Goal: Complete application form: Complete application form

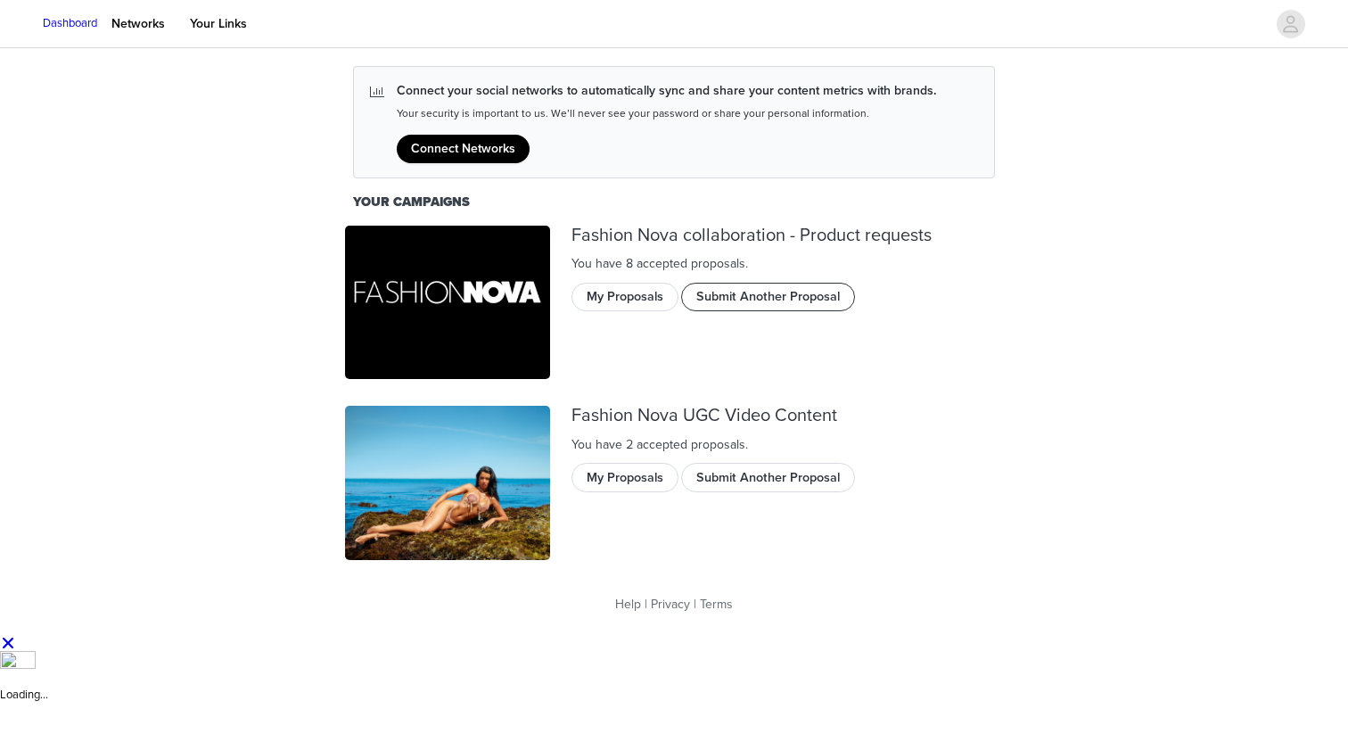
click at [731, 301] on button "Submit Another Proposal" at bounding box center [768, 297] width 174 height 29
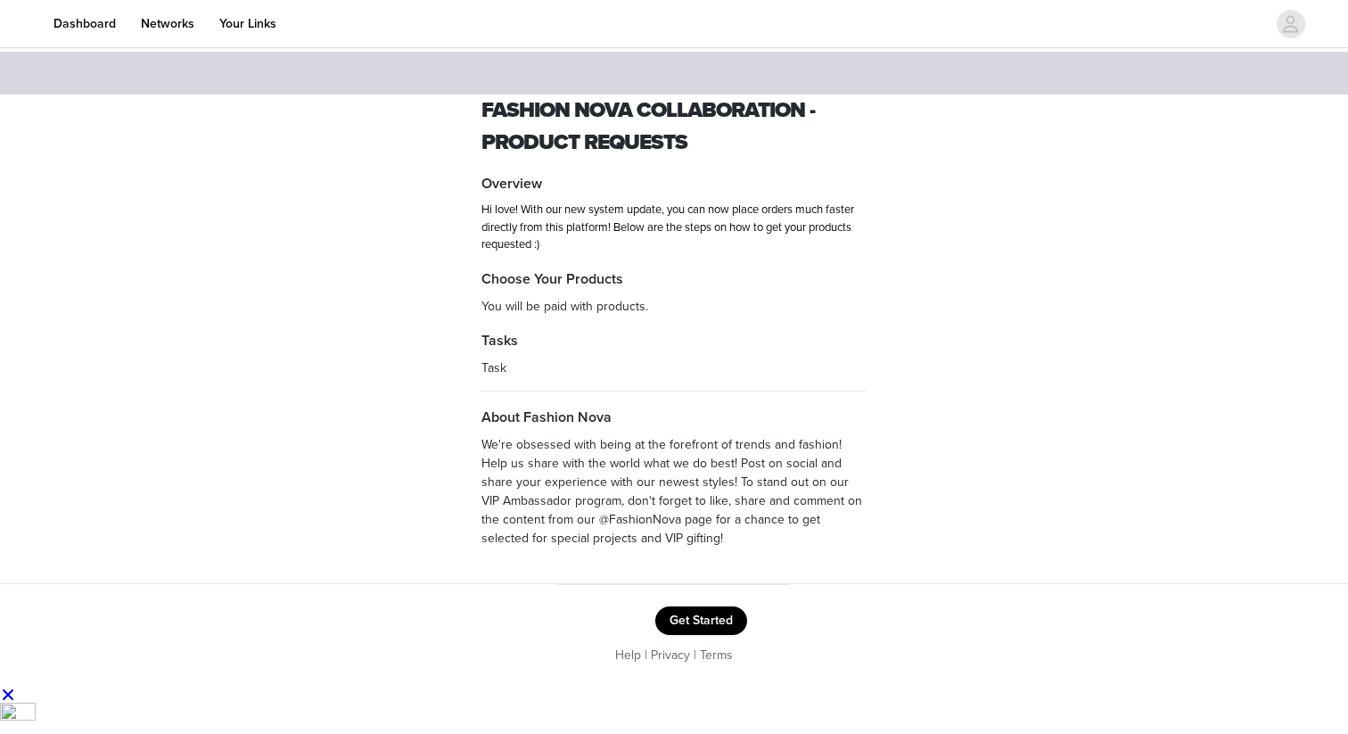
click at [697, 616] on button "Get Started" at bounding box center [701, 620] width 92 height 29
click at [127, 22] on link "Dashboard" at bounding box center [85, 24] width 84 height 40
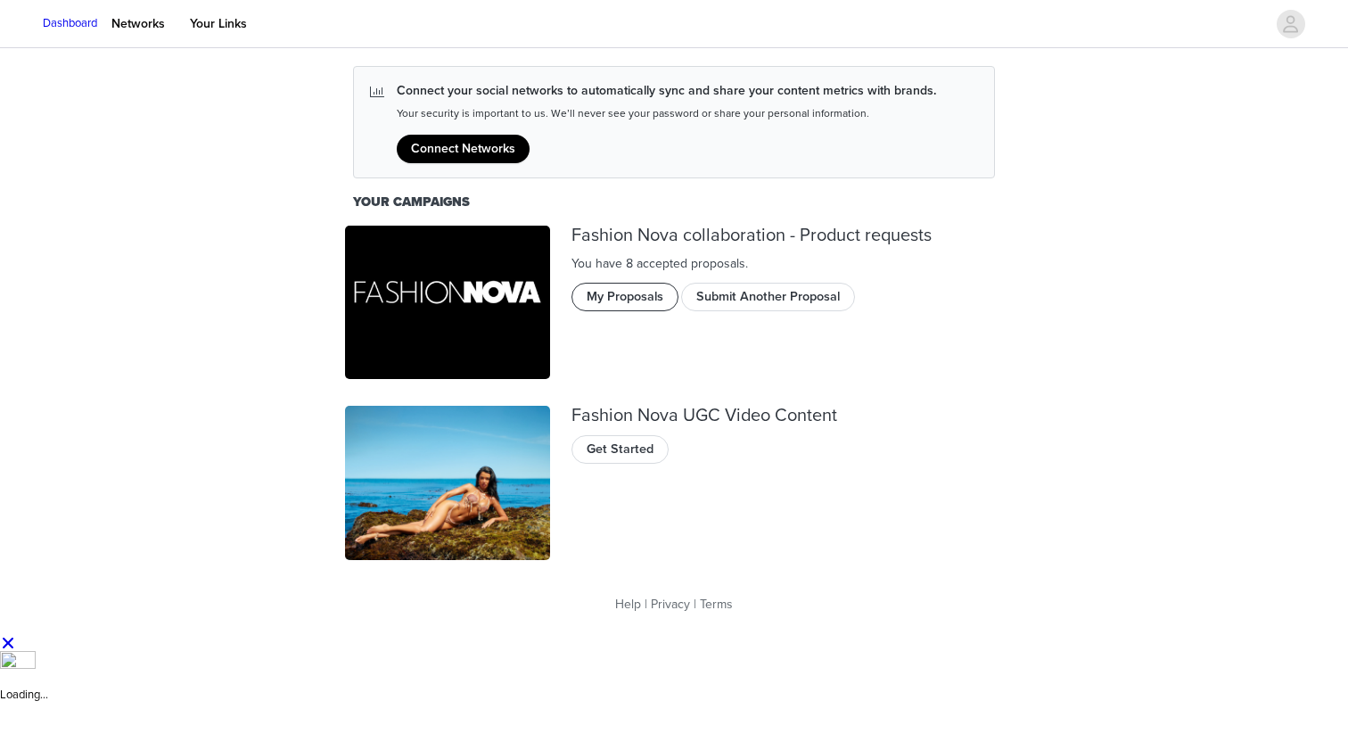
click at [626, 301] on button "My Proposals" at bounding box center [625, 297] width 107 height 29
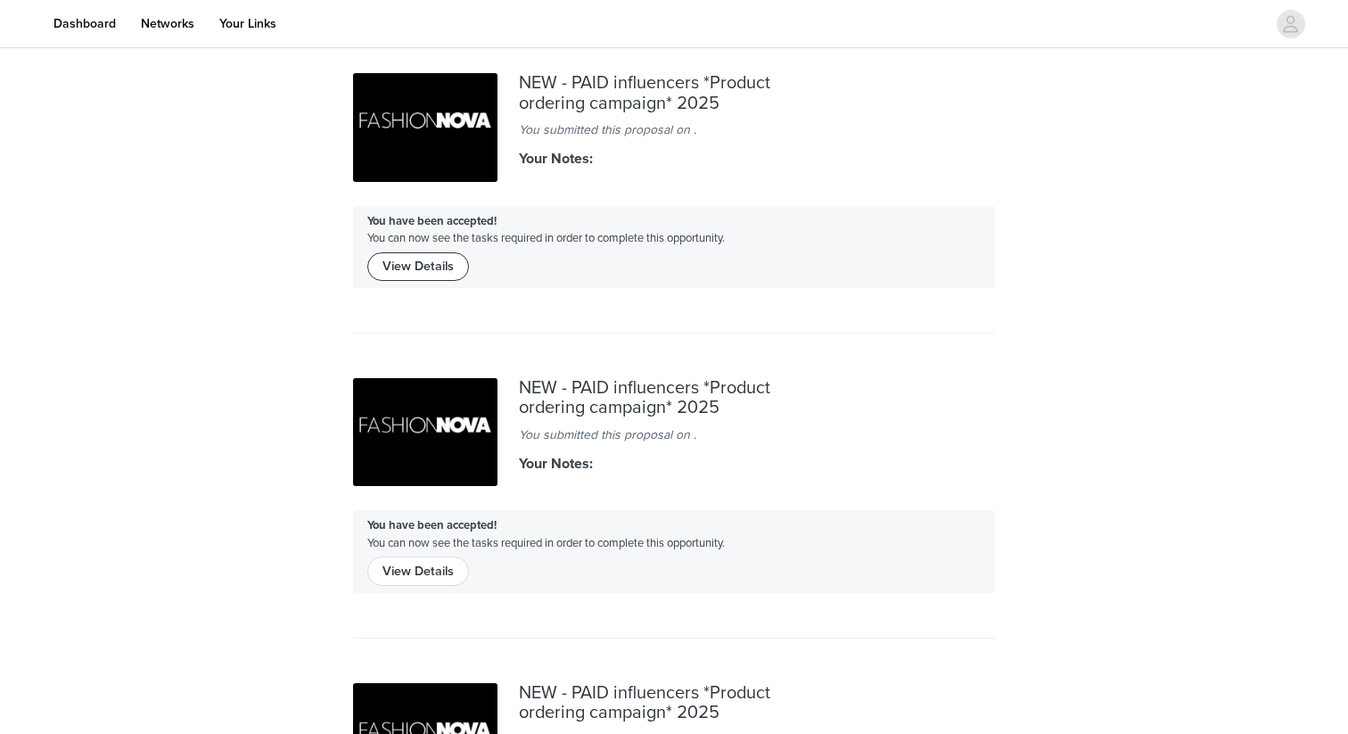
click at [442, 268] on button "View Details" at bounding box center [418, 266] width 102 height 29
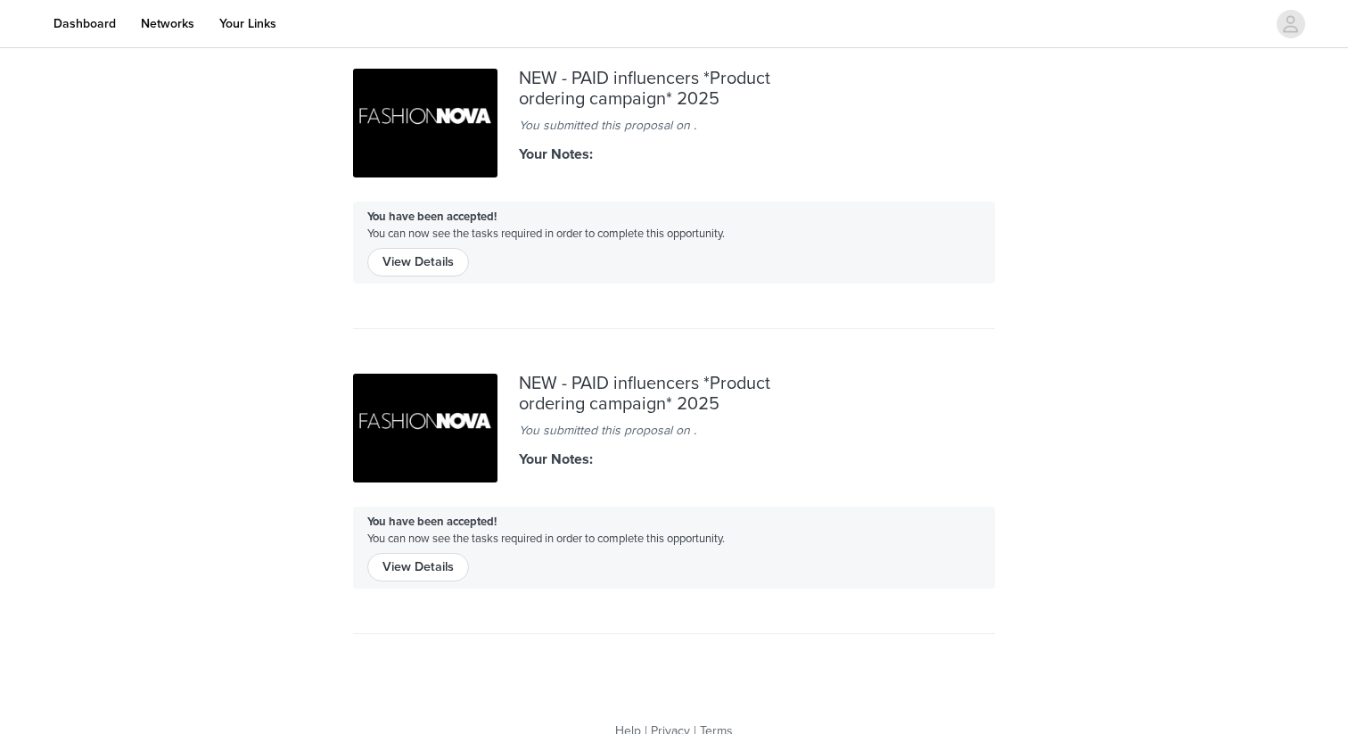
scroll to position [2603, 0]
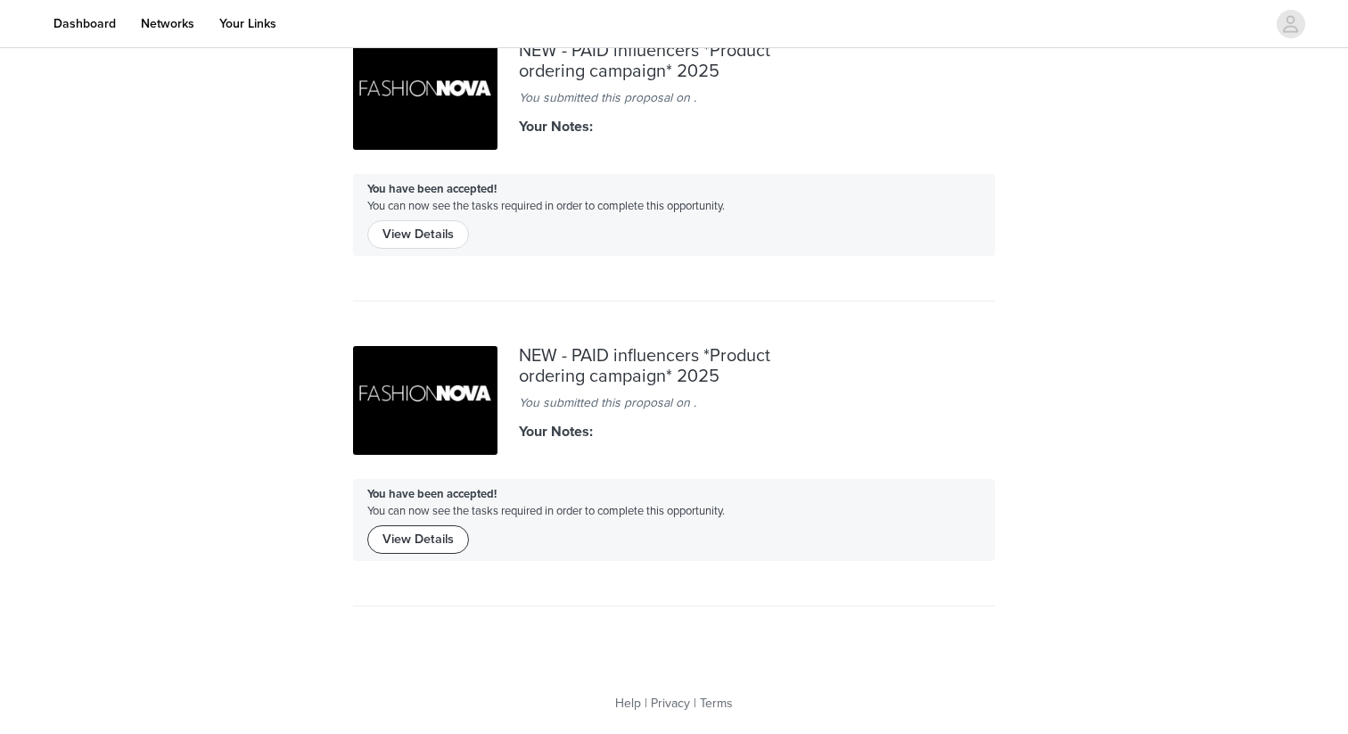
click at [439, 540] on button "View Details" at bounding box center [418, 539] width 102 height 29
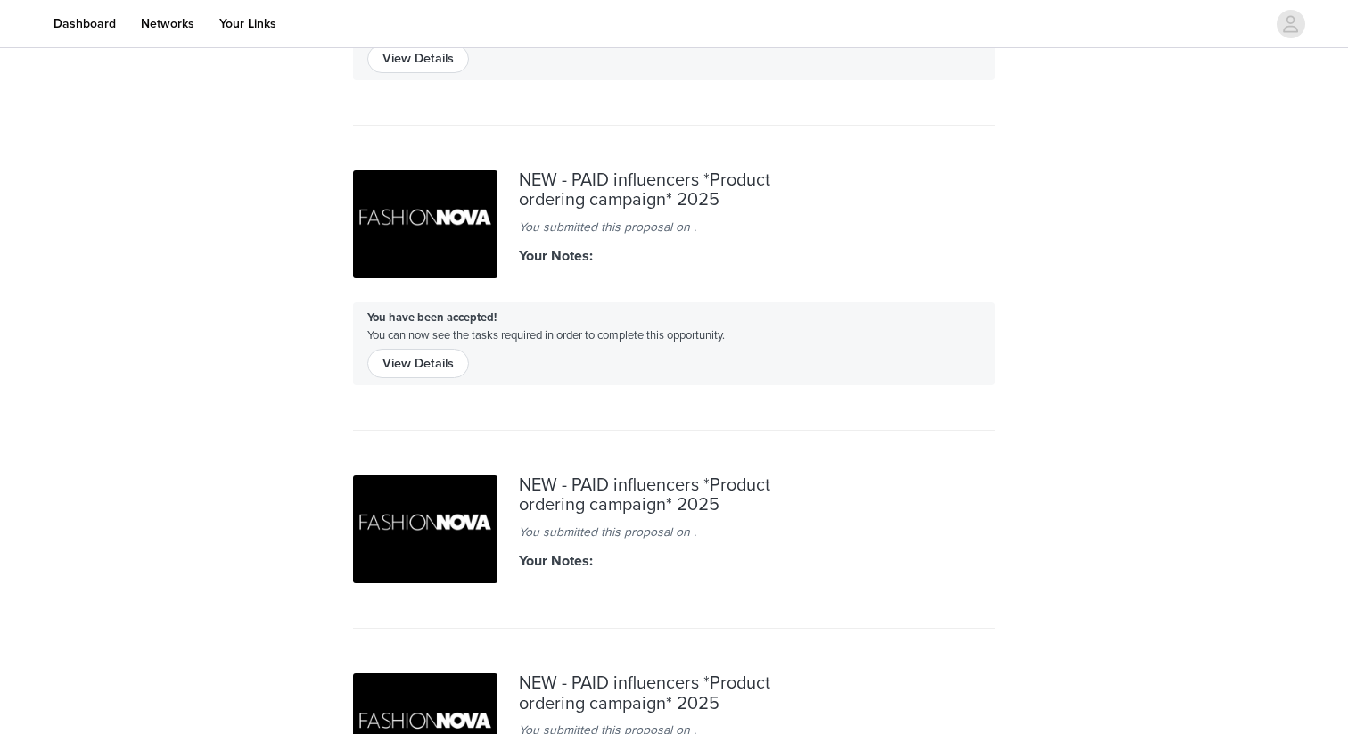
scroll to position [218, 0]
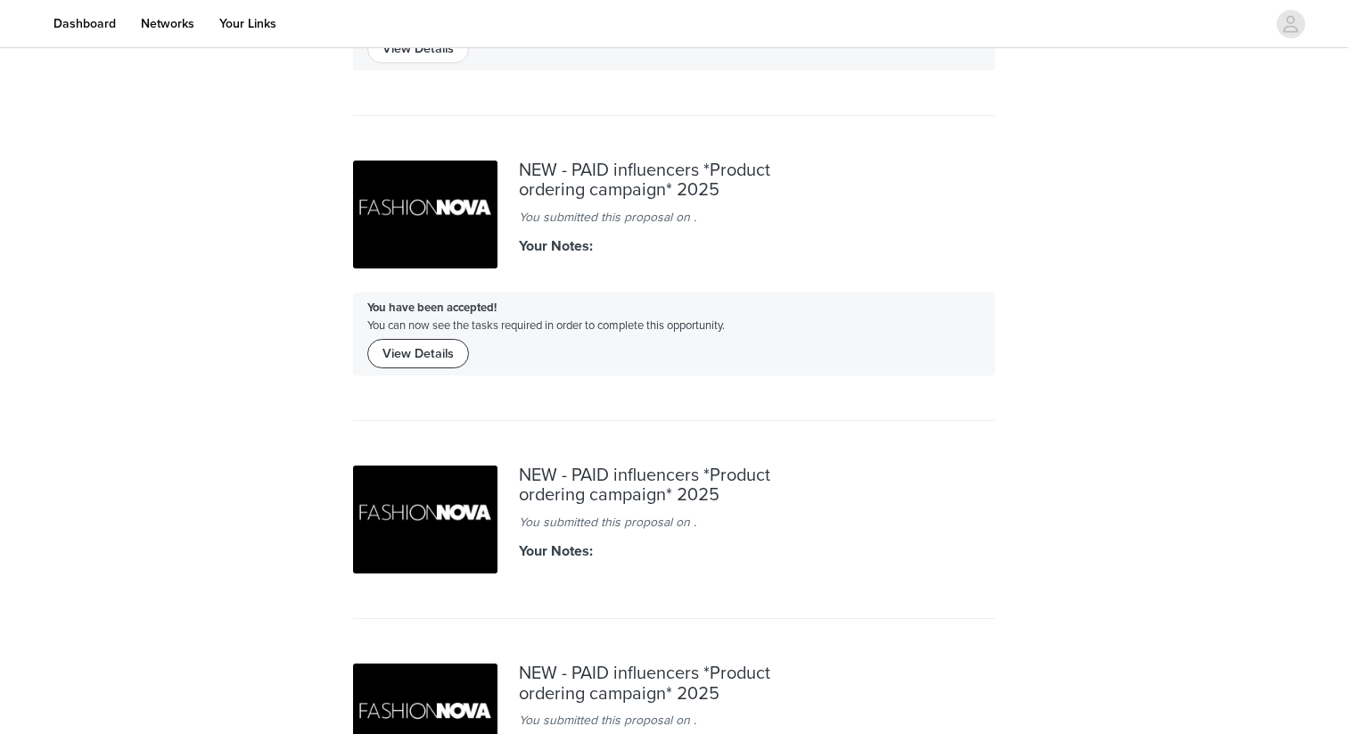
click at [436, 345] on button "View Details" at bounding box center [418, 353] width 102 height 29
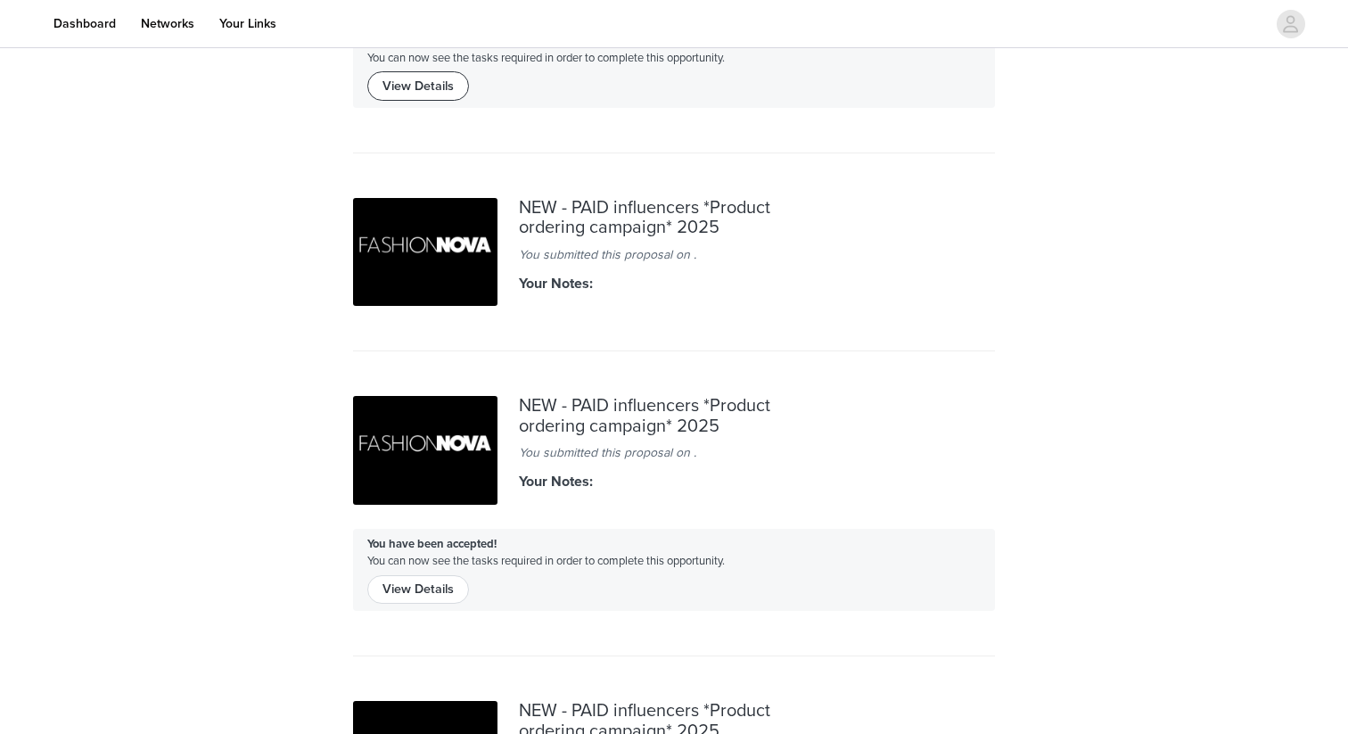
scroll to position [498, 0]
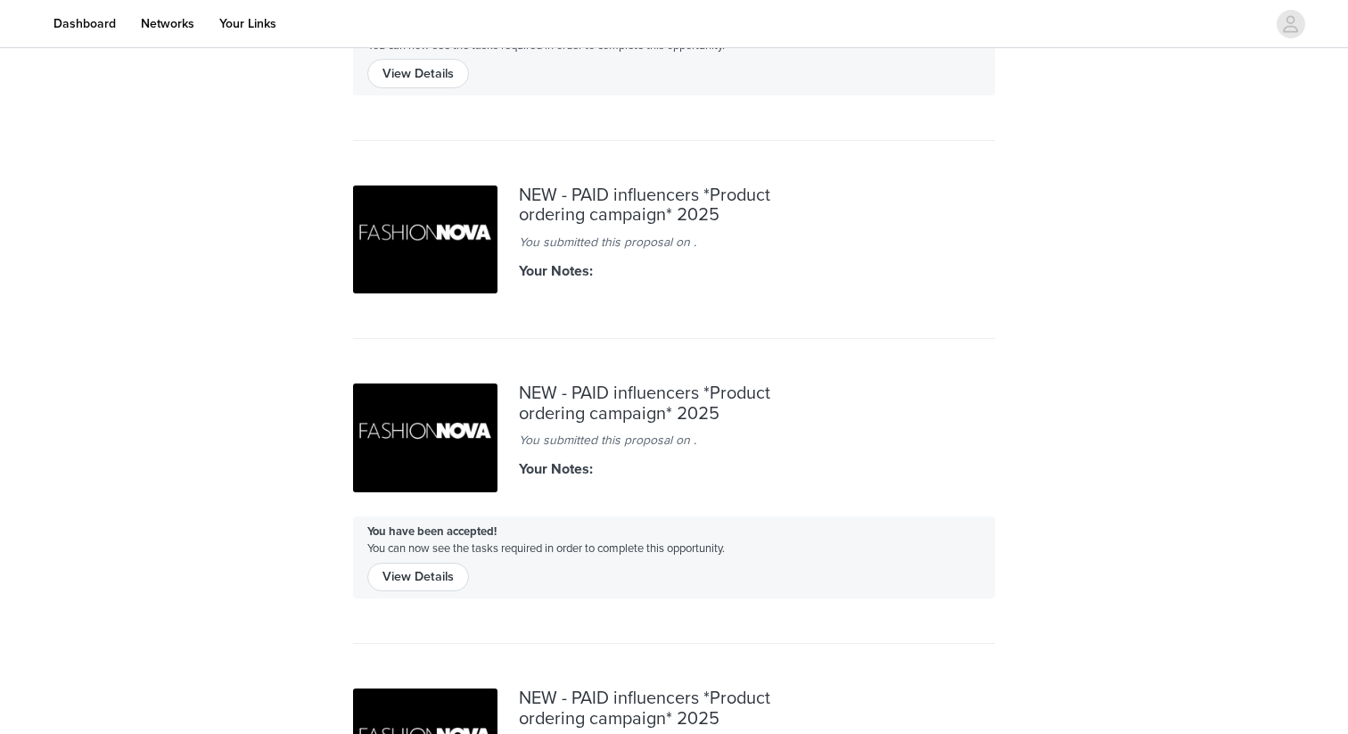
click at [578, 200] on div "NEW - PAID influencers *Product ordering campaign* 2025" at bounding box center [674, 205] width 310 height 40
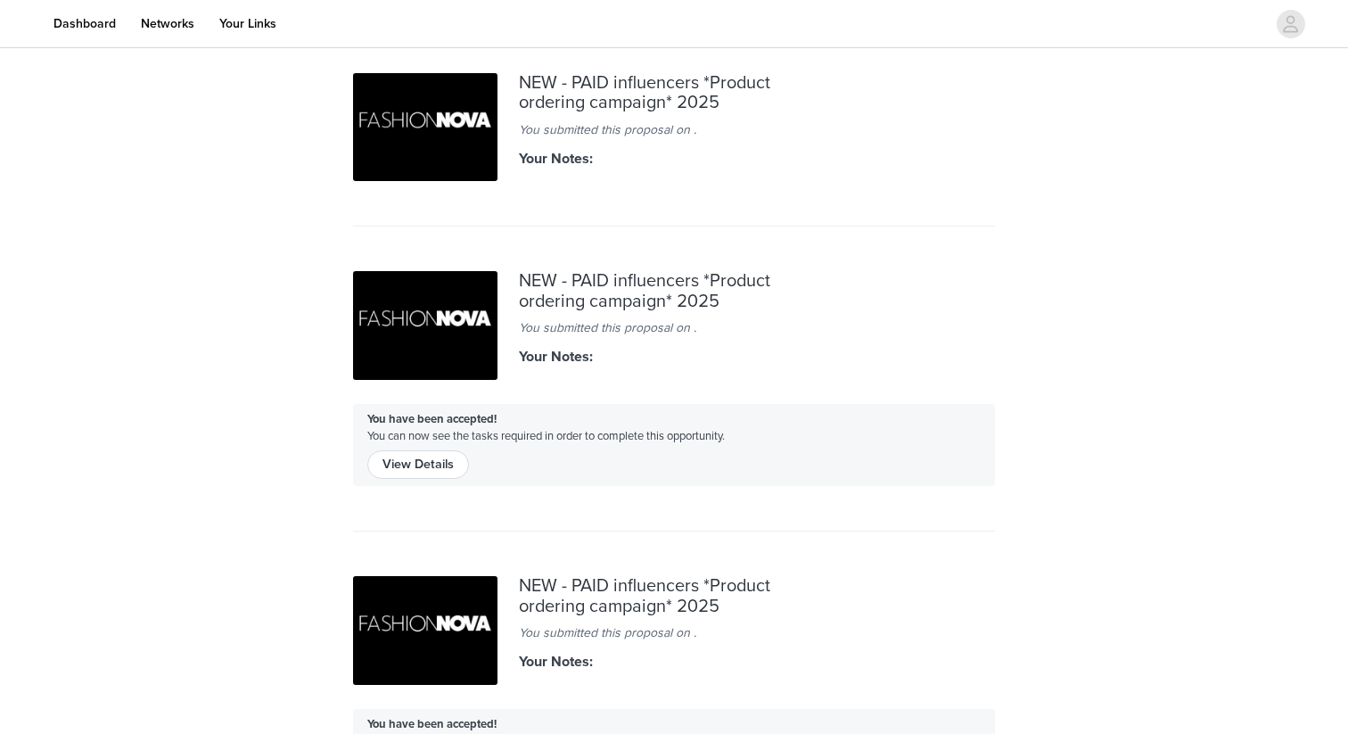
scroll to position [614, 0]
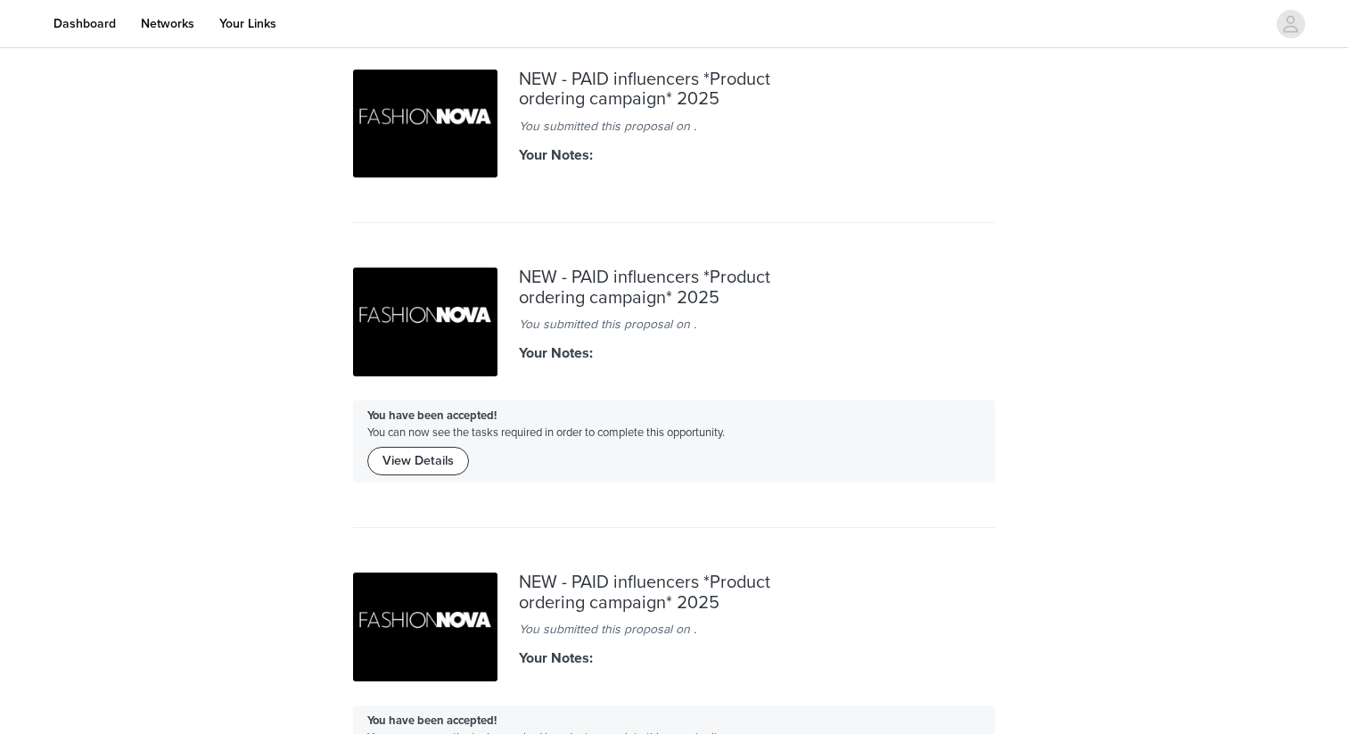
click at [450, 449] on button "View Details" at bounding box center [418, 461] width 102 height 29
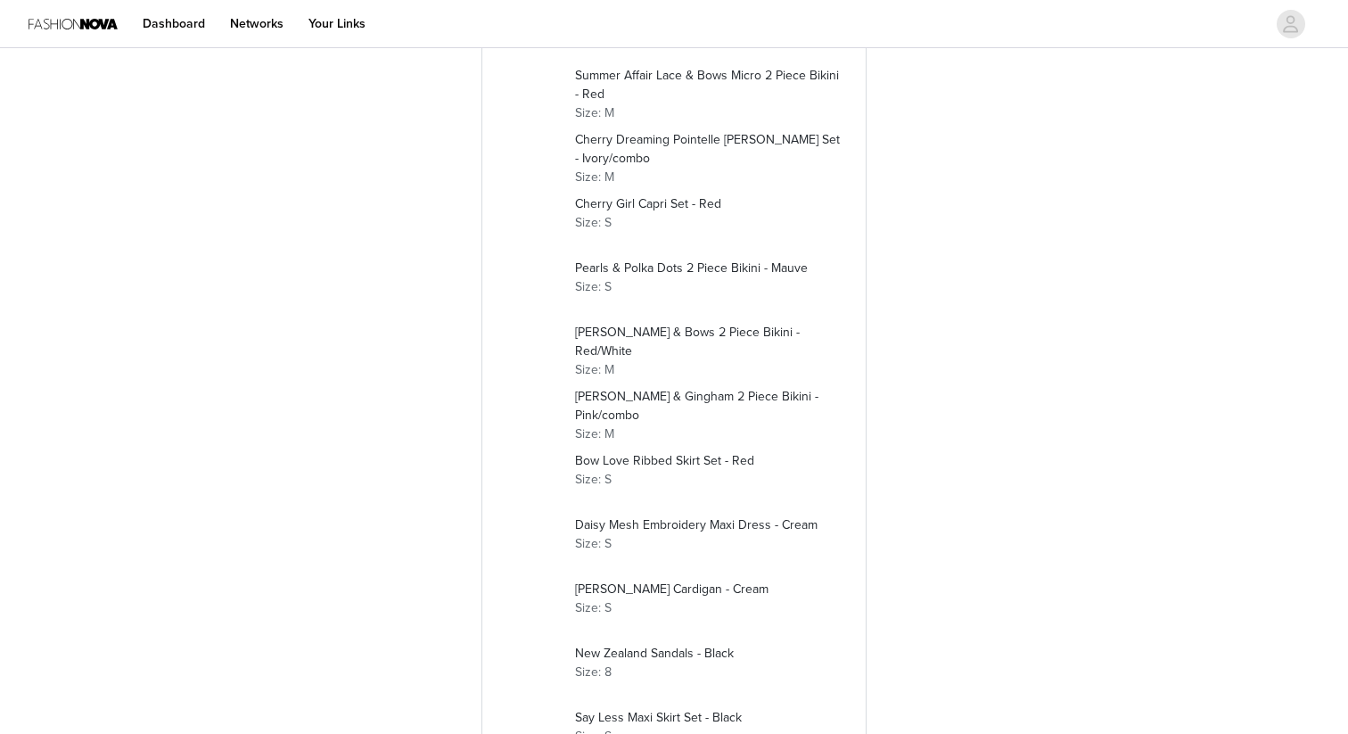
scroll to position [992, 0]
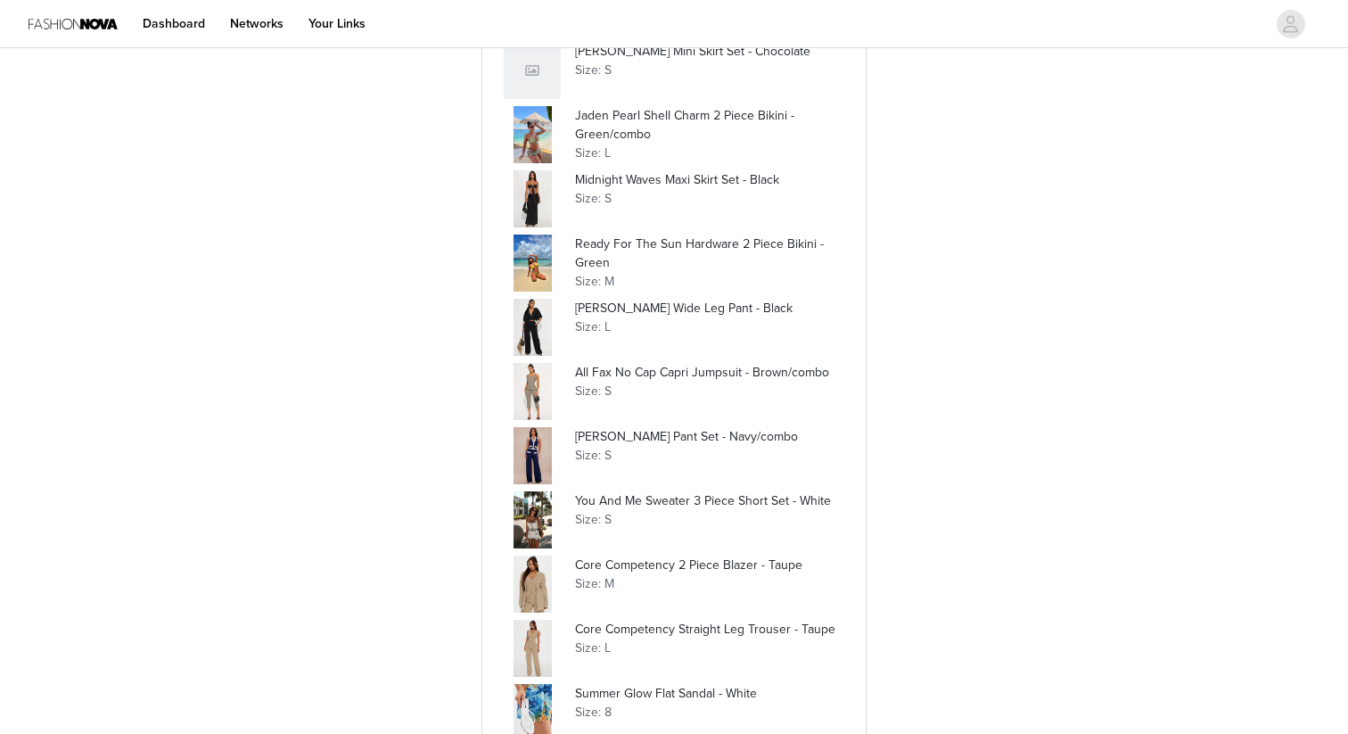
scroll to position [1333, 0]
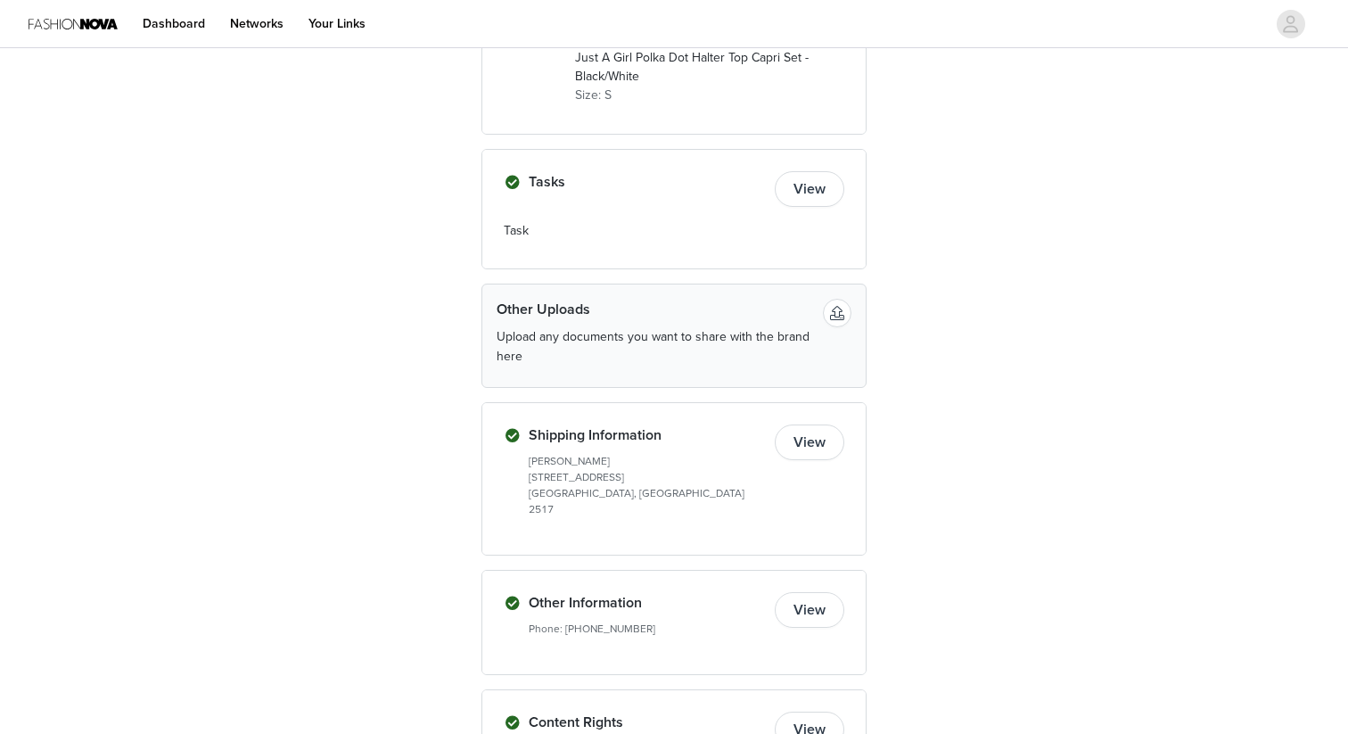
scroll to position [2171, 0]
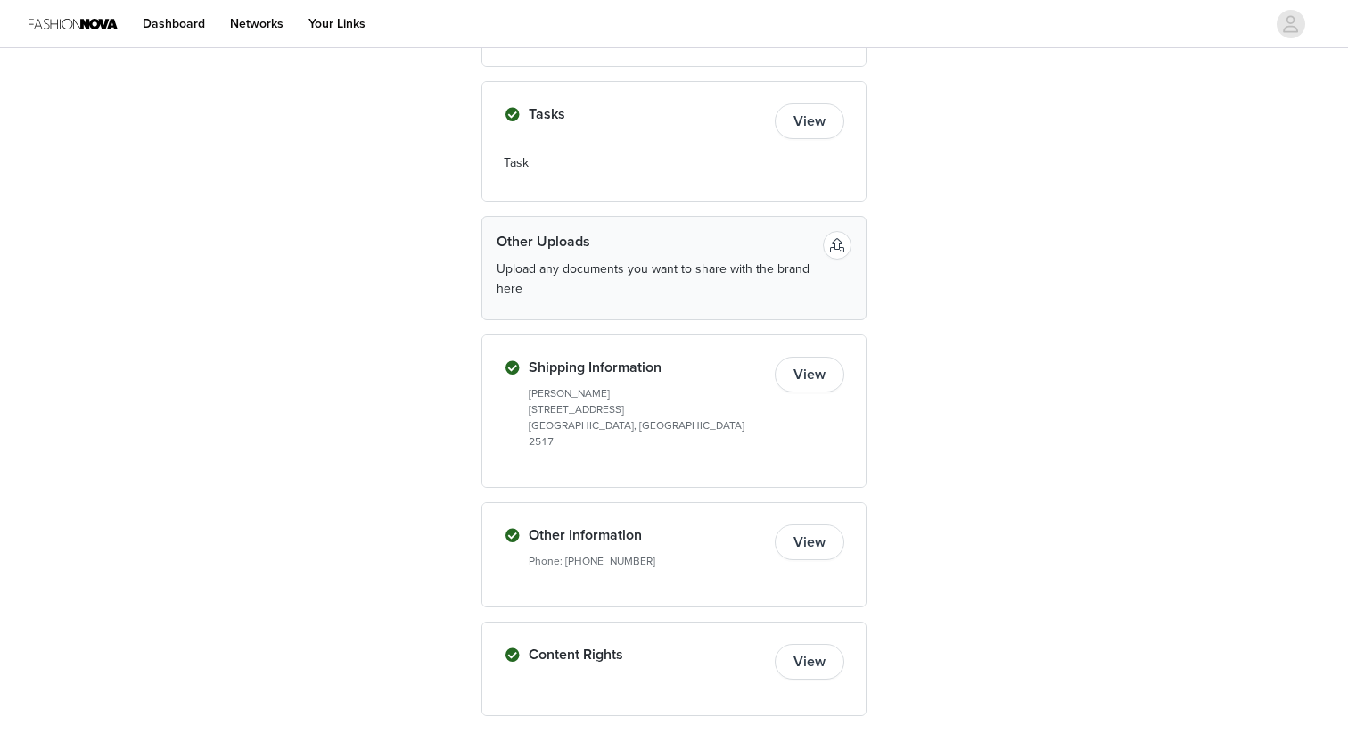
click at [808, 381] on button "View" at bounding box center [810, 375] width 70 height 36
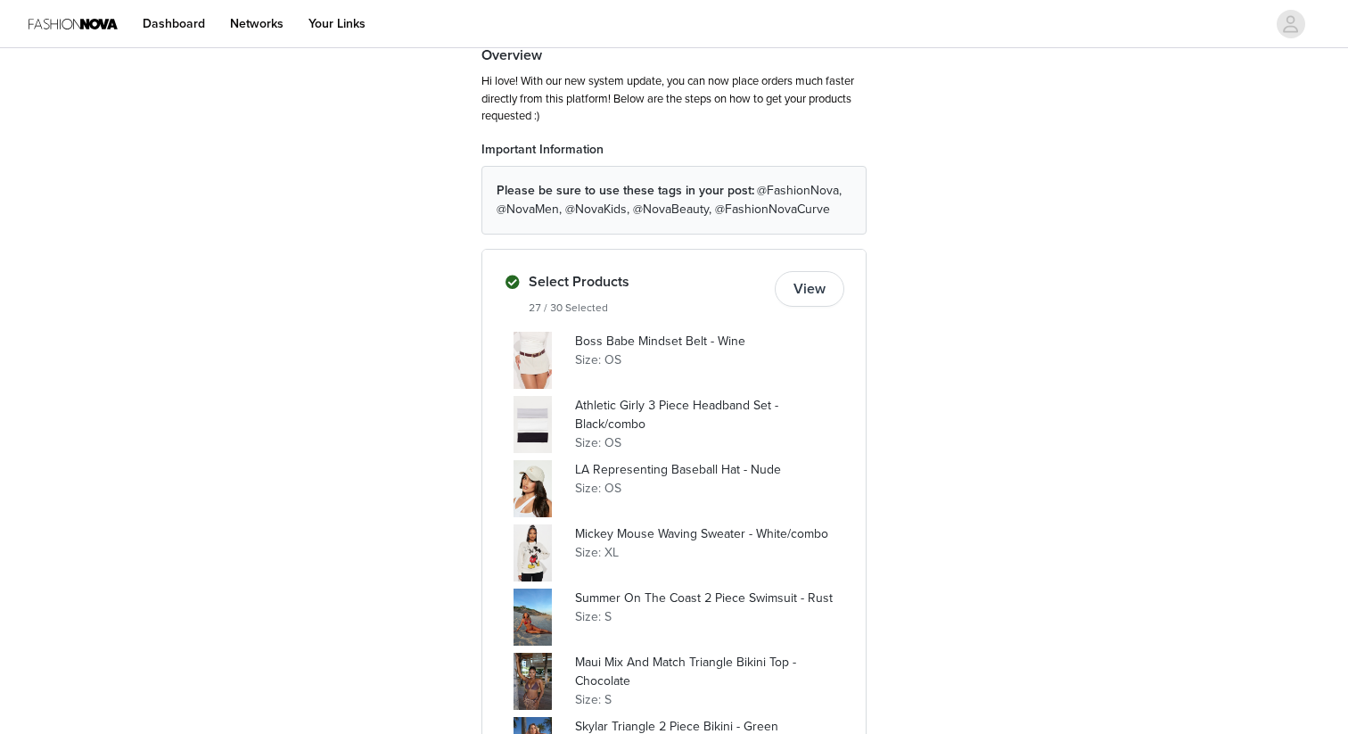
scroll to position [157, 0]
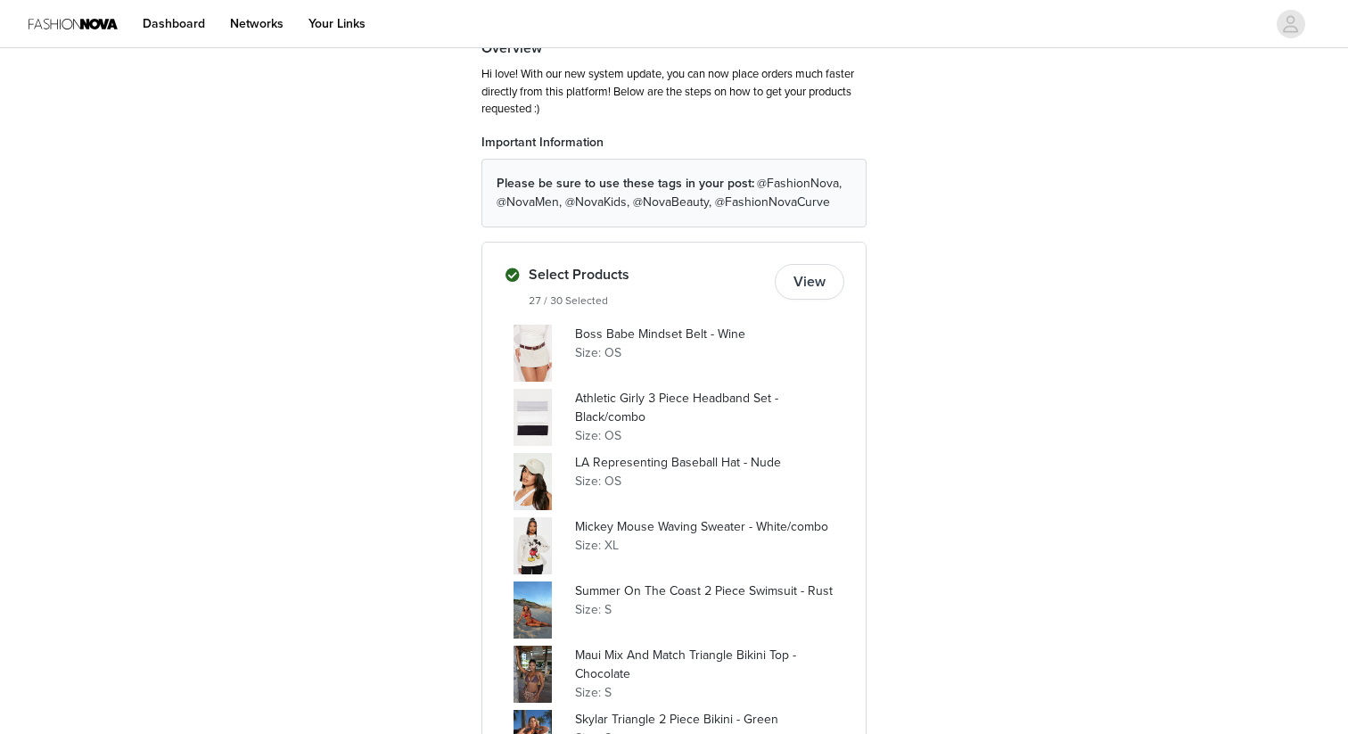
click at [803, 277] on button "View" at bounding box center [810, 282] width 70 height 36
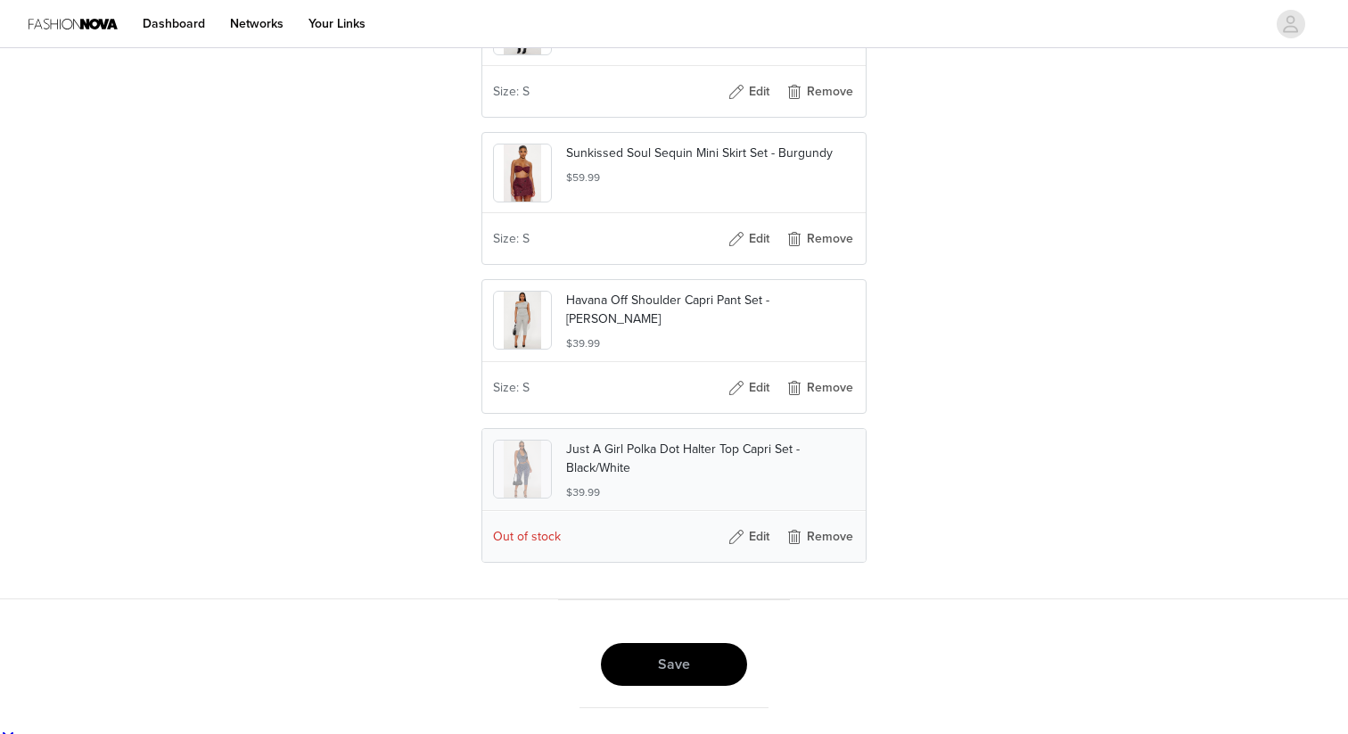
scroll to position [4014, 0]
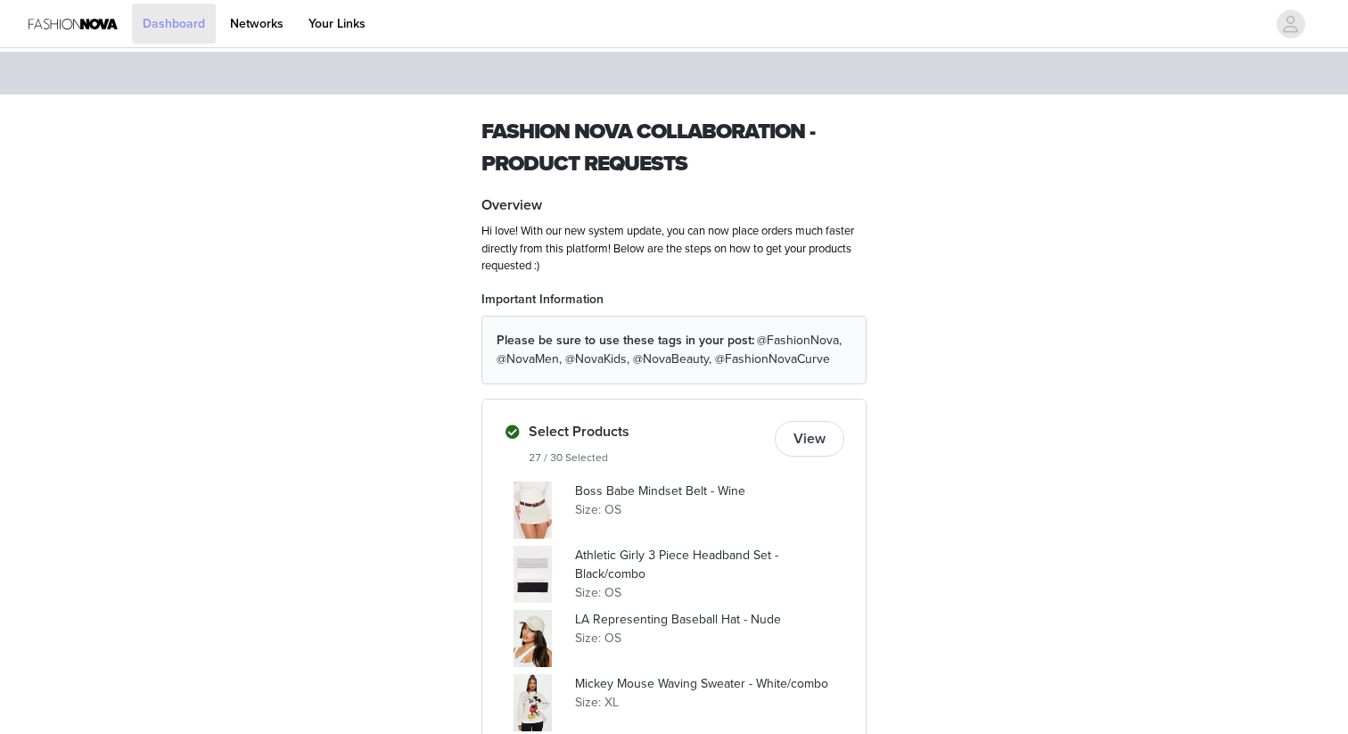
click at [180, 27] on link "Dashboard" at bounding box center [174, 24] width 84 height 40
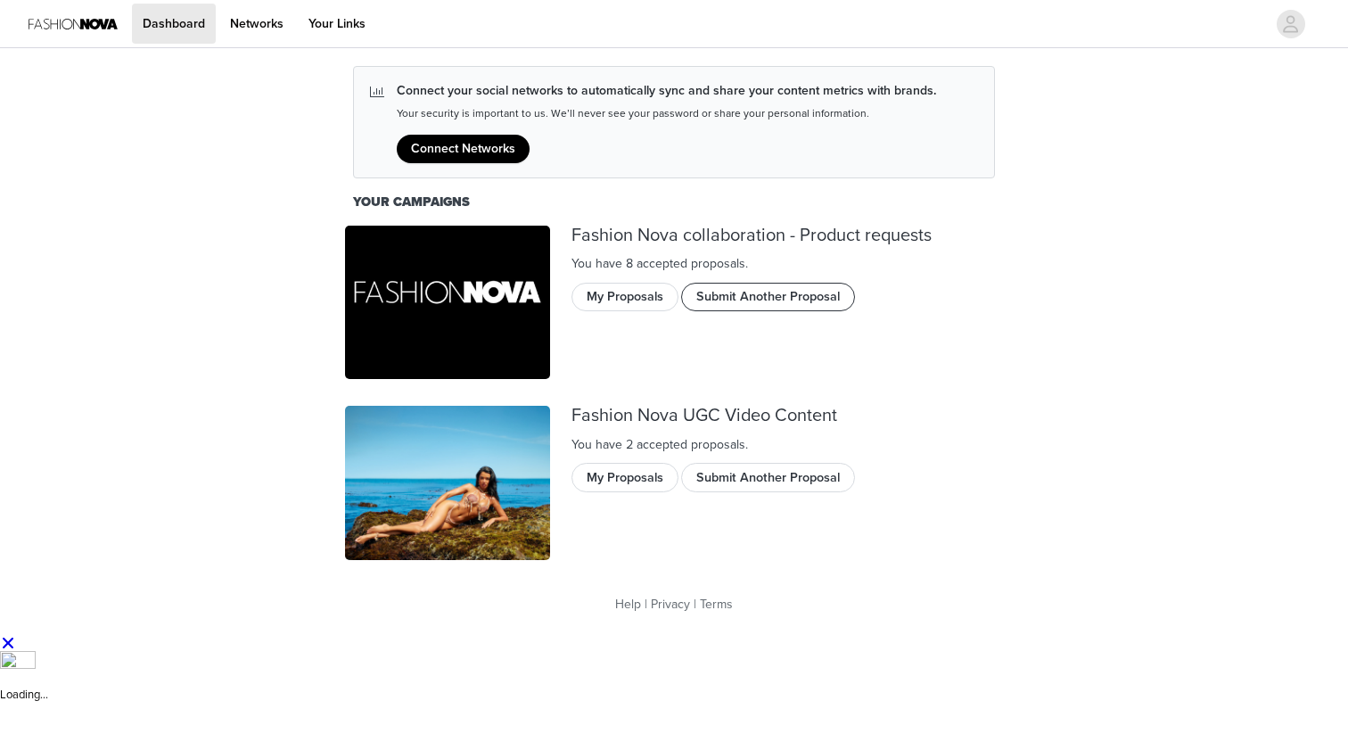
click at [749, 295] on button "Submit Another Proposal" at bounding box center [768, 297] width 174 height 29
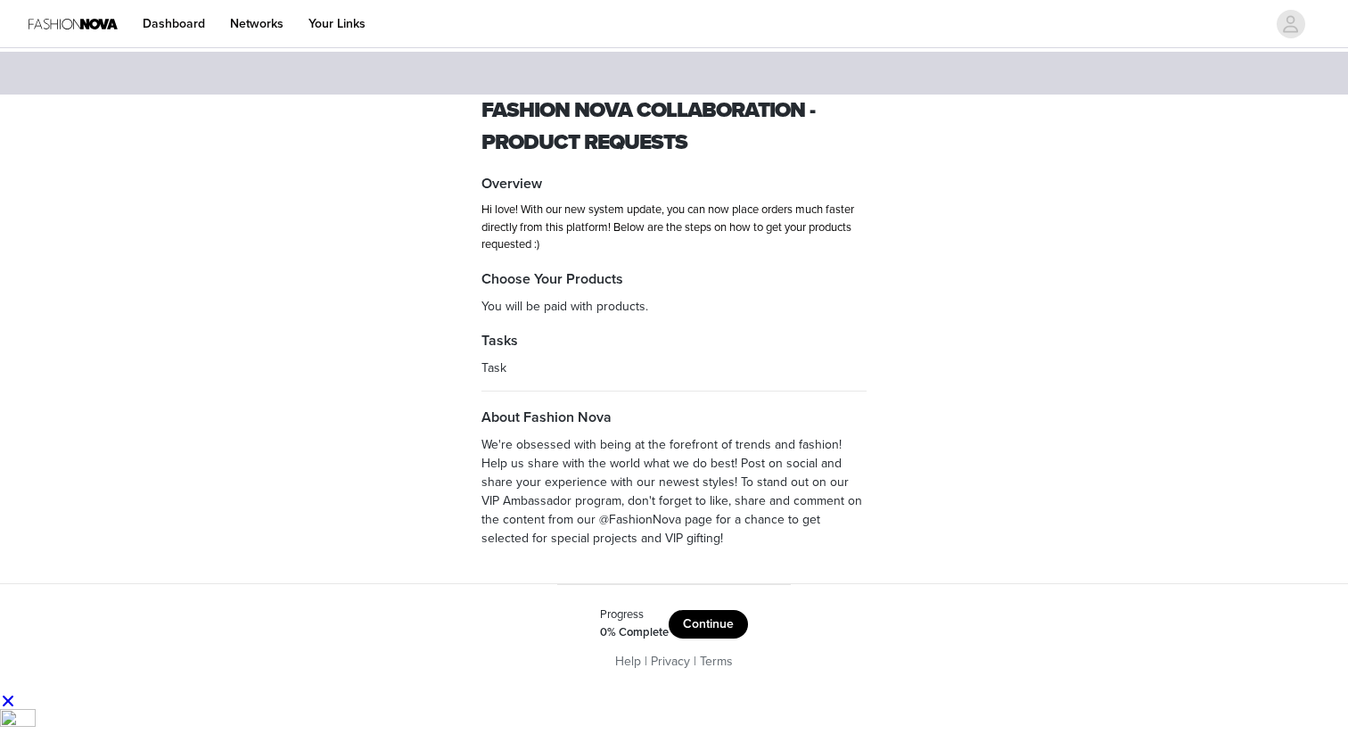
click at [707, 623] on button "Continue" at bounding box center [708, 624] width 79 height 29
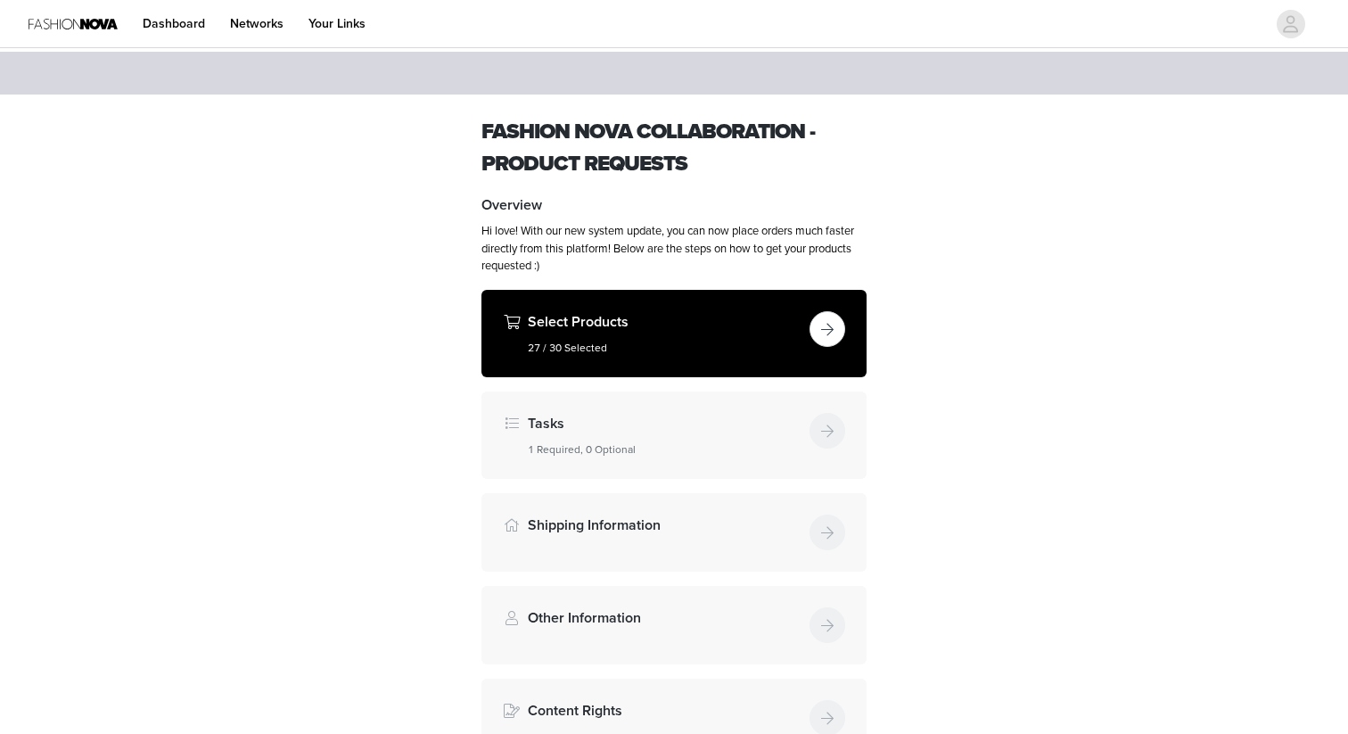
click at [654, 322] on h4 "Select Products" at bounding box center [665, 321] width 275 height 21
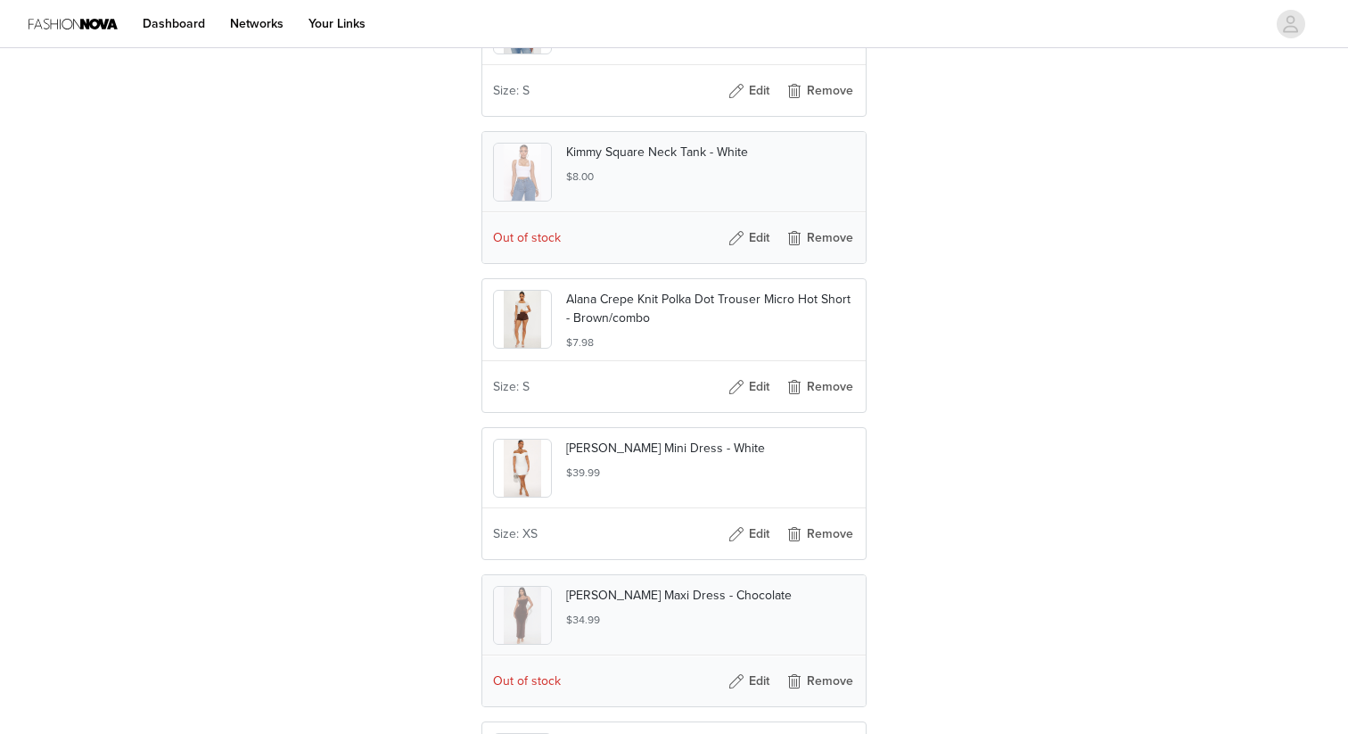
scroll to position [3253, 0]
click at [823, 249] on button "Remove" at bounding box center [819, 234] width 71 height 29
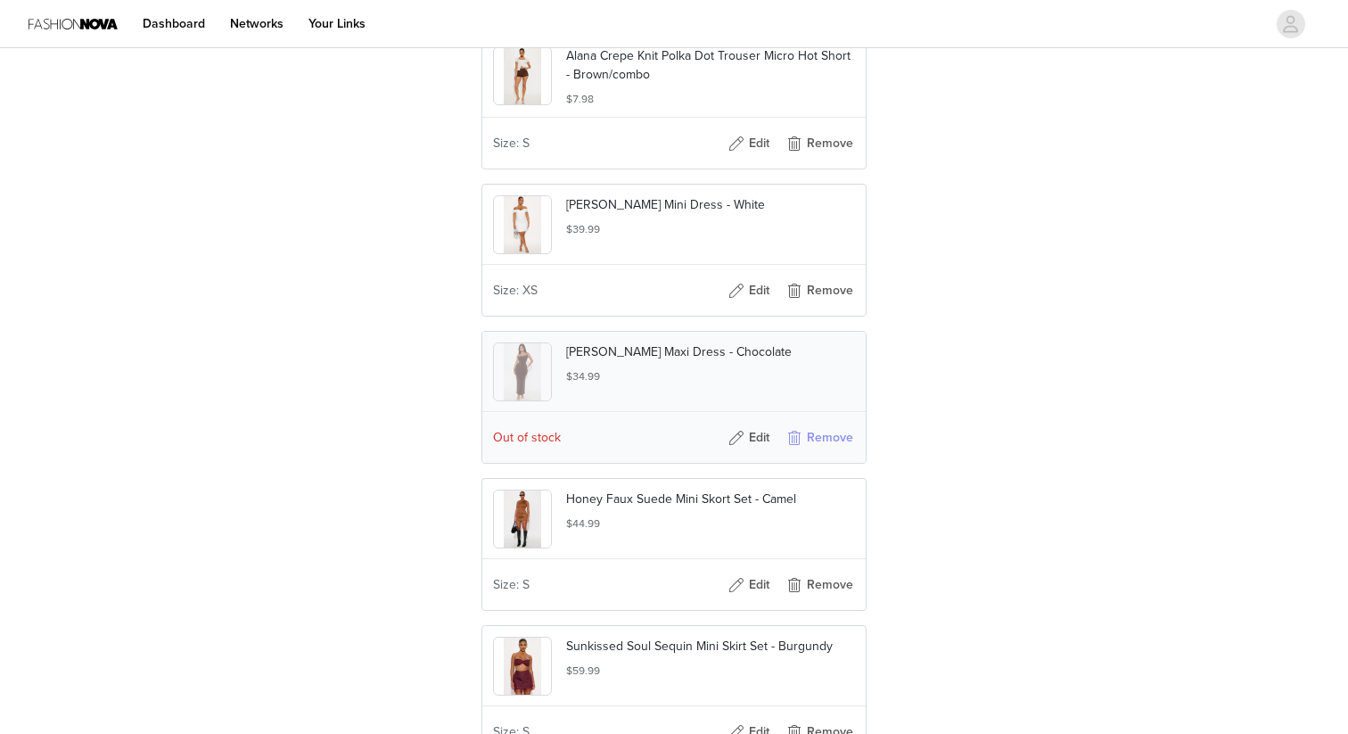
click at [804, 452] on button "Remove" at bounding box center [819, 438] width 71 height 29
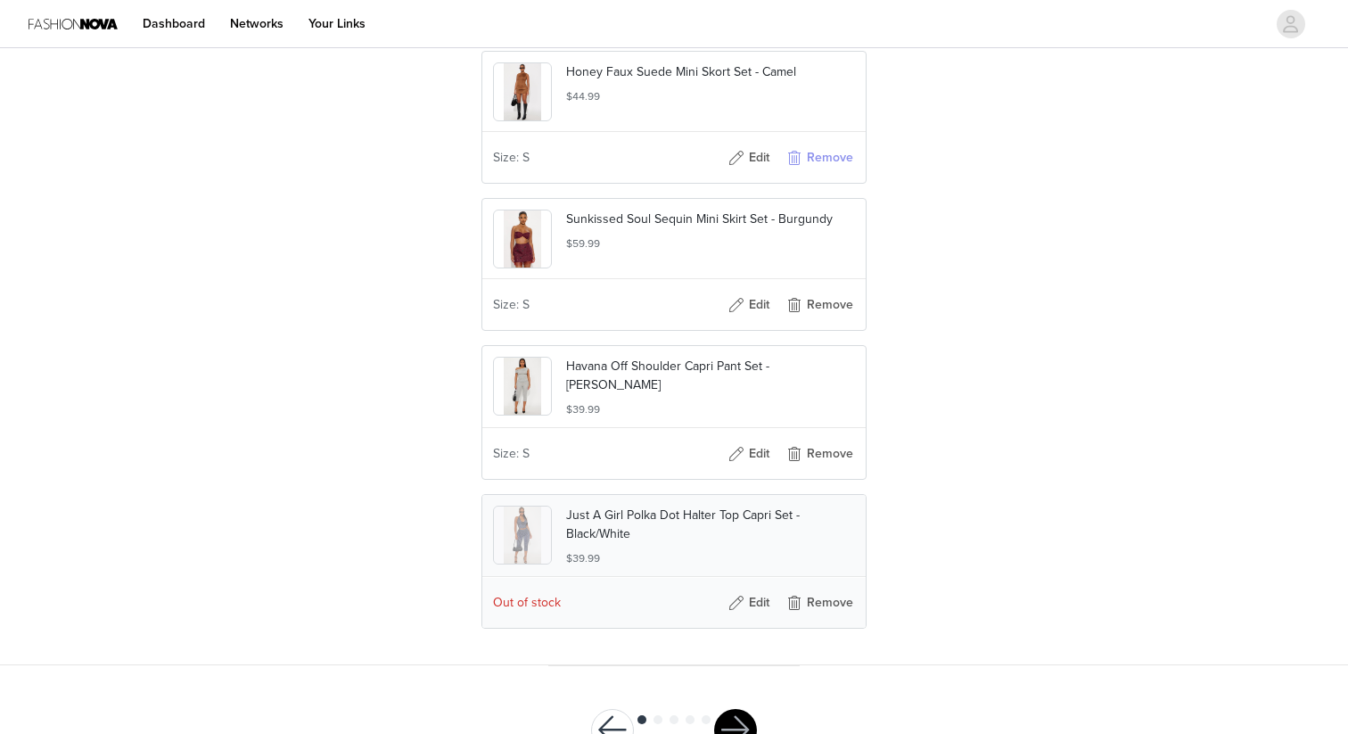
scroll to position [3674, 0]
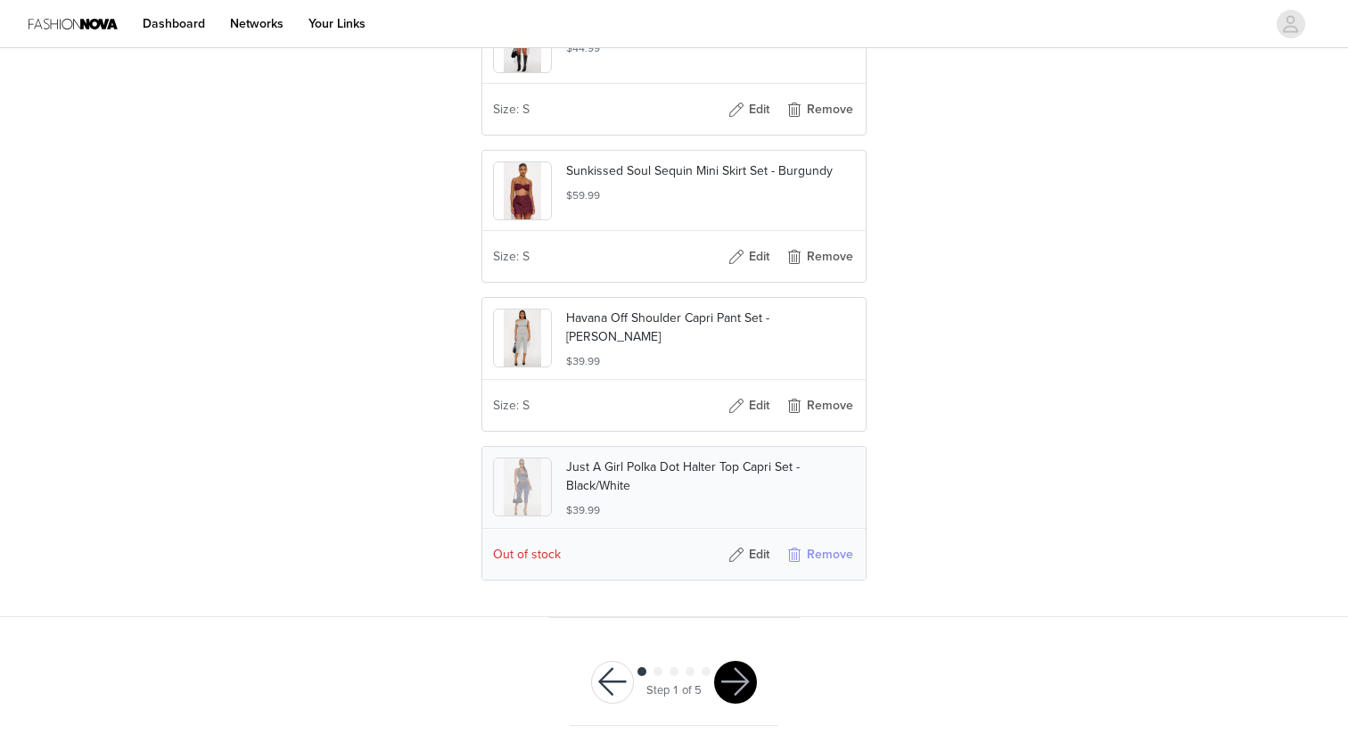
click at [819, 569] on button "Remove" at bounding box center [819, 554] width 71 height 29
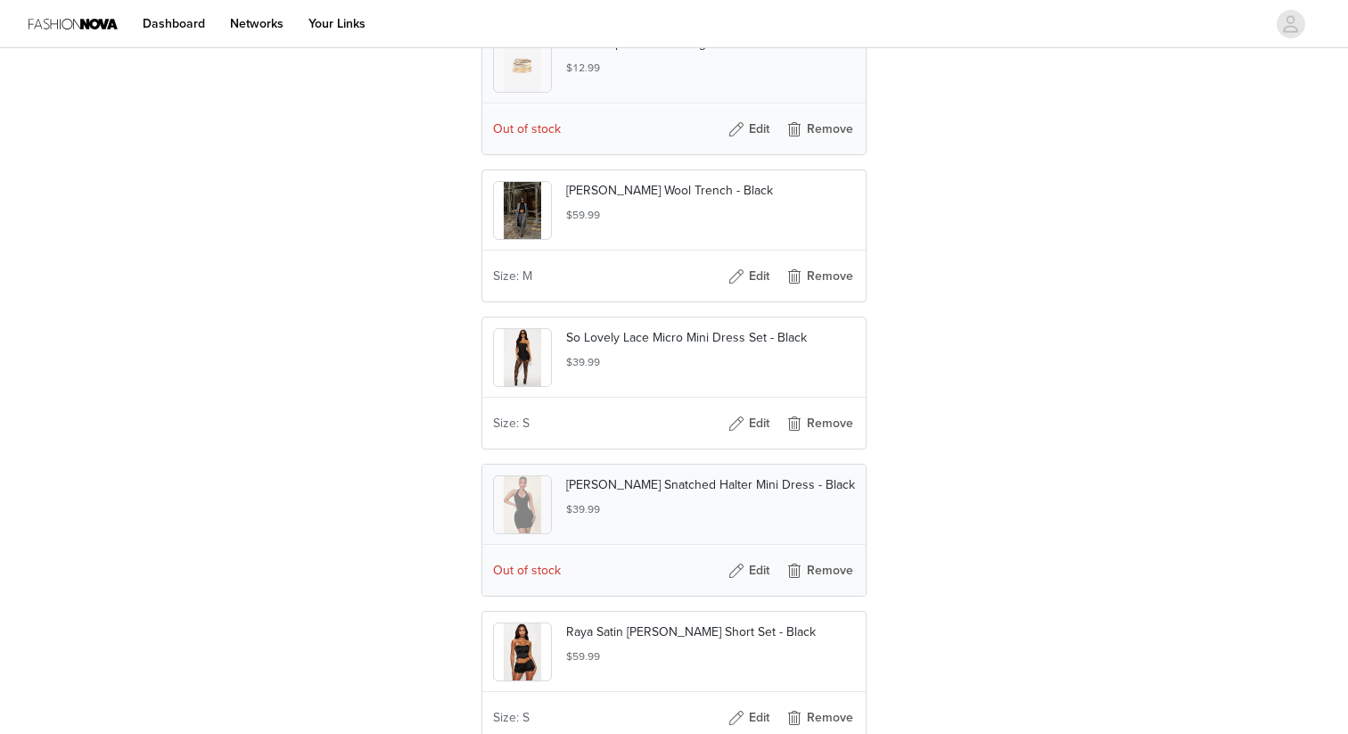
scroll to position [1885, 0]
click at [803, 587] on button "Remove" at bounding box center [819, 572] width 71 height 29
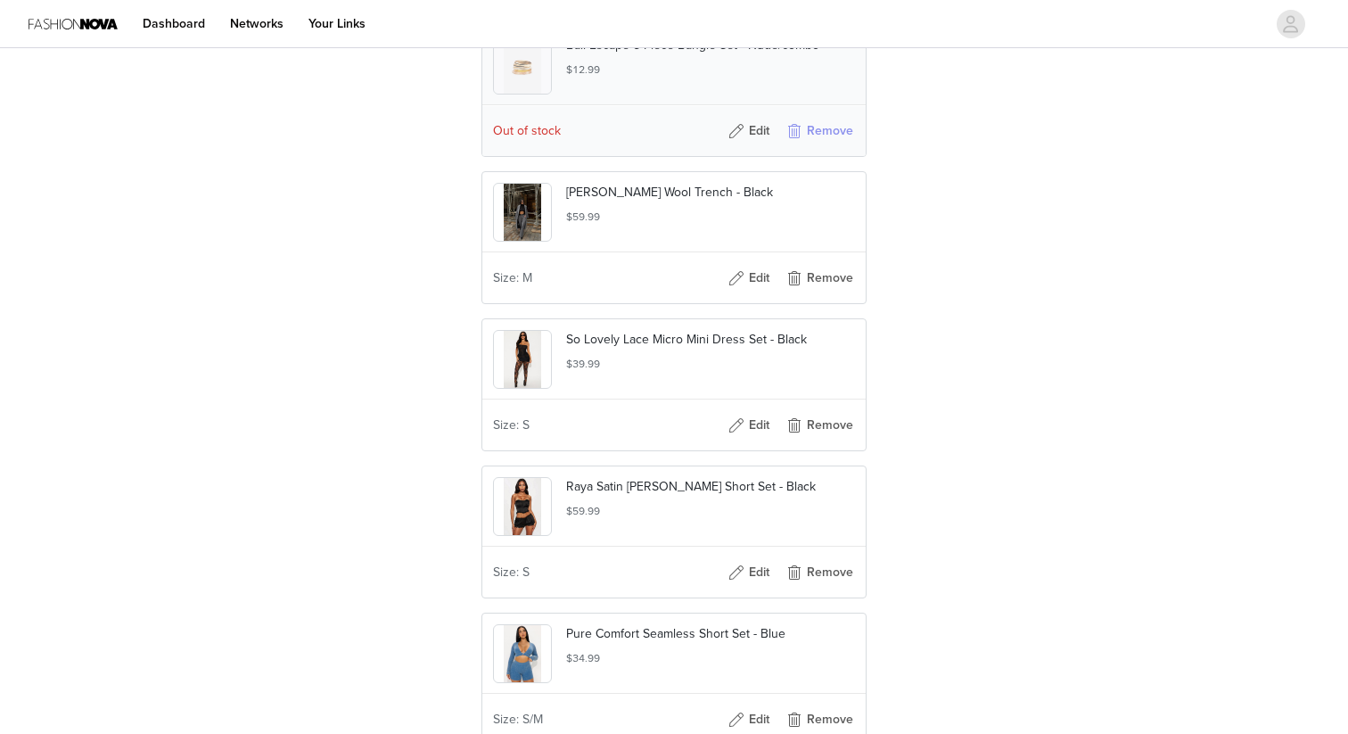
click at [814, 145] on button "Remove" at bounding box center [819, 131] width 71 height 29
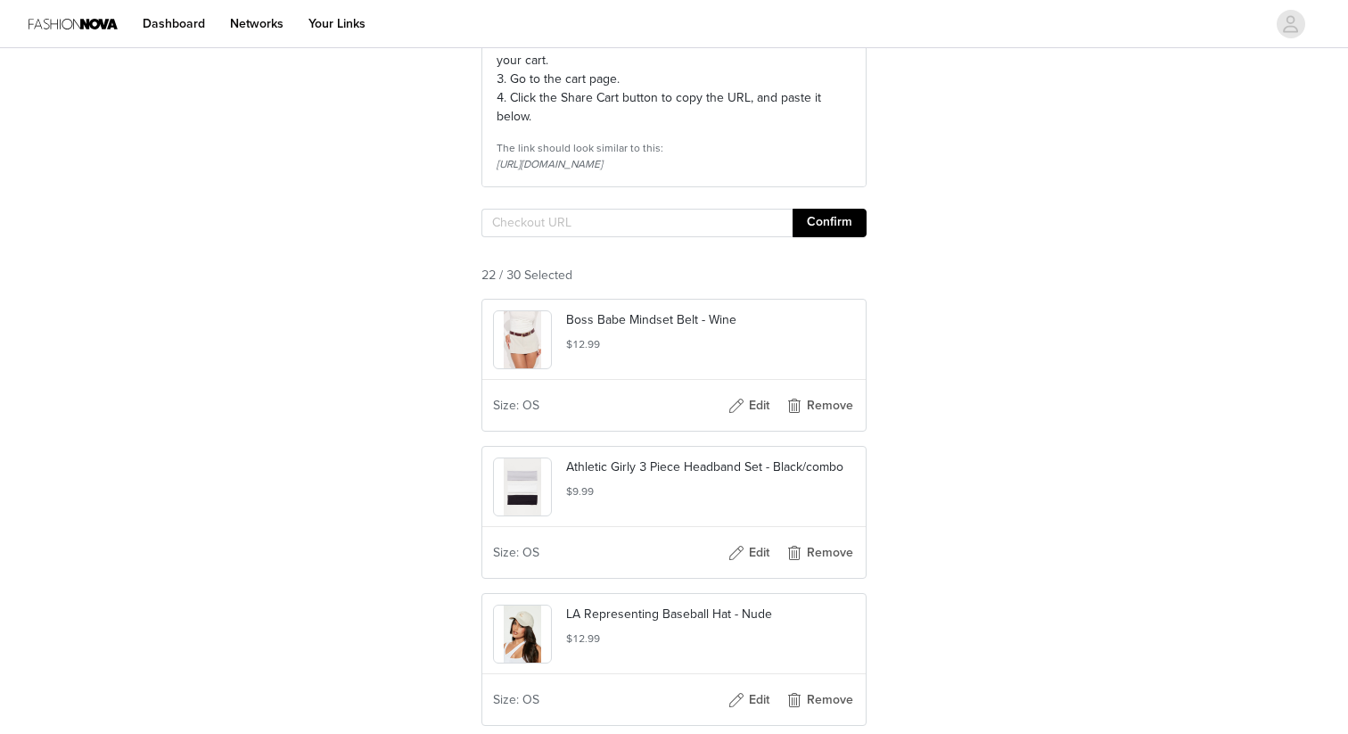
scroll to position [270, 0]
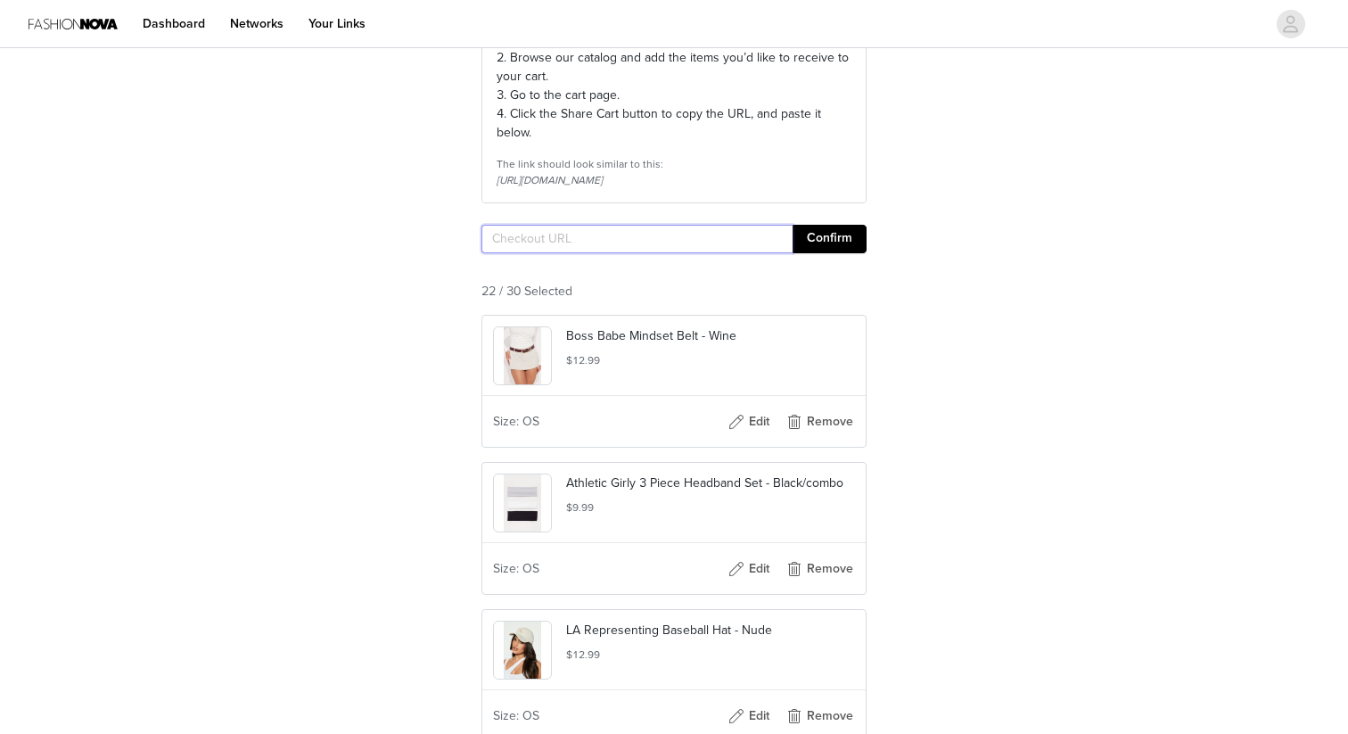
click at [614, 253] on input "text" at bounding box center [637, 239] width 311 height 29
paste input "https://www.fashionnova.com/pages/shared-cart/39256298881148:1,39287410294908:1…"
type input "https://www.fashionnova.com/pages/shared-cart/39256298881148:1,39287410294908:1…"
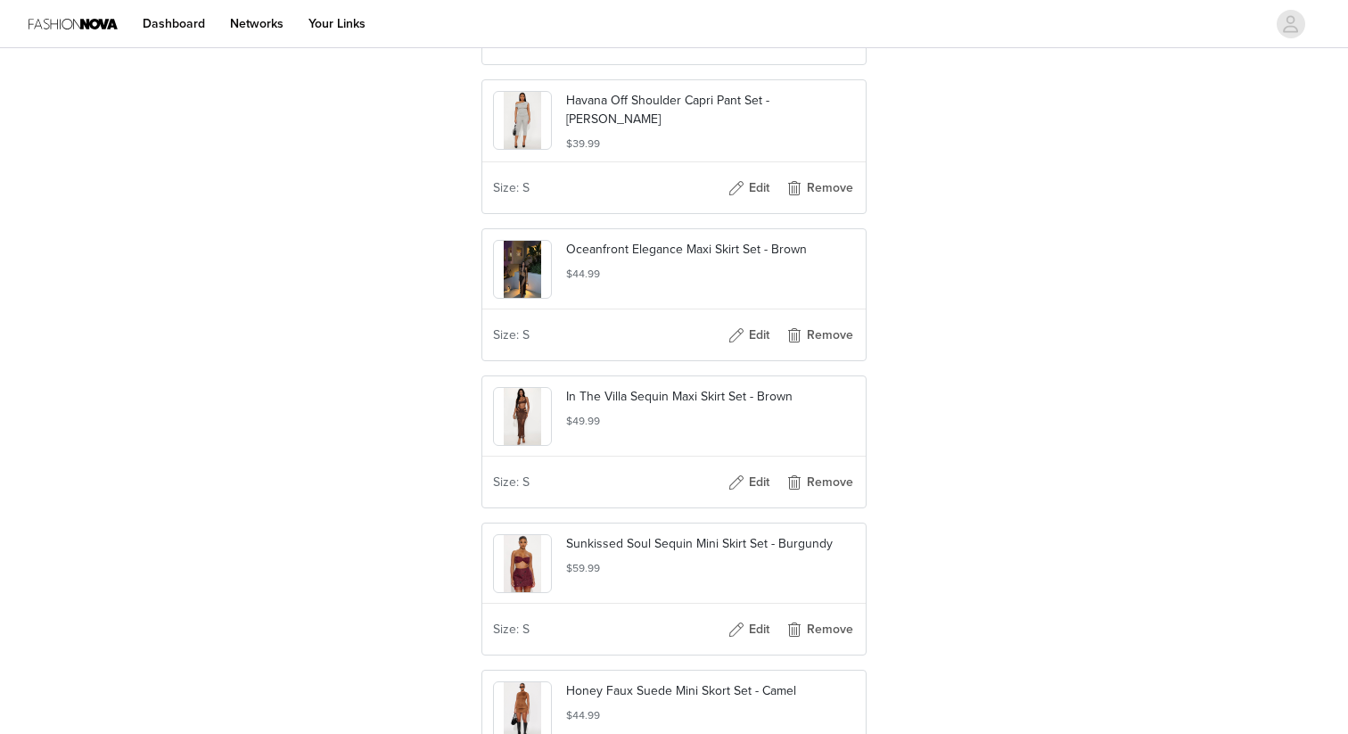
scroll to position [1072, 0]
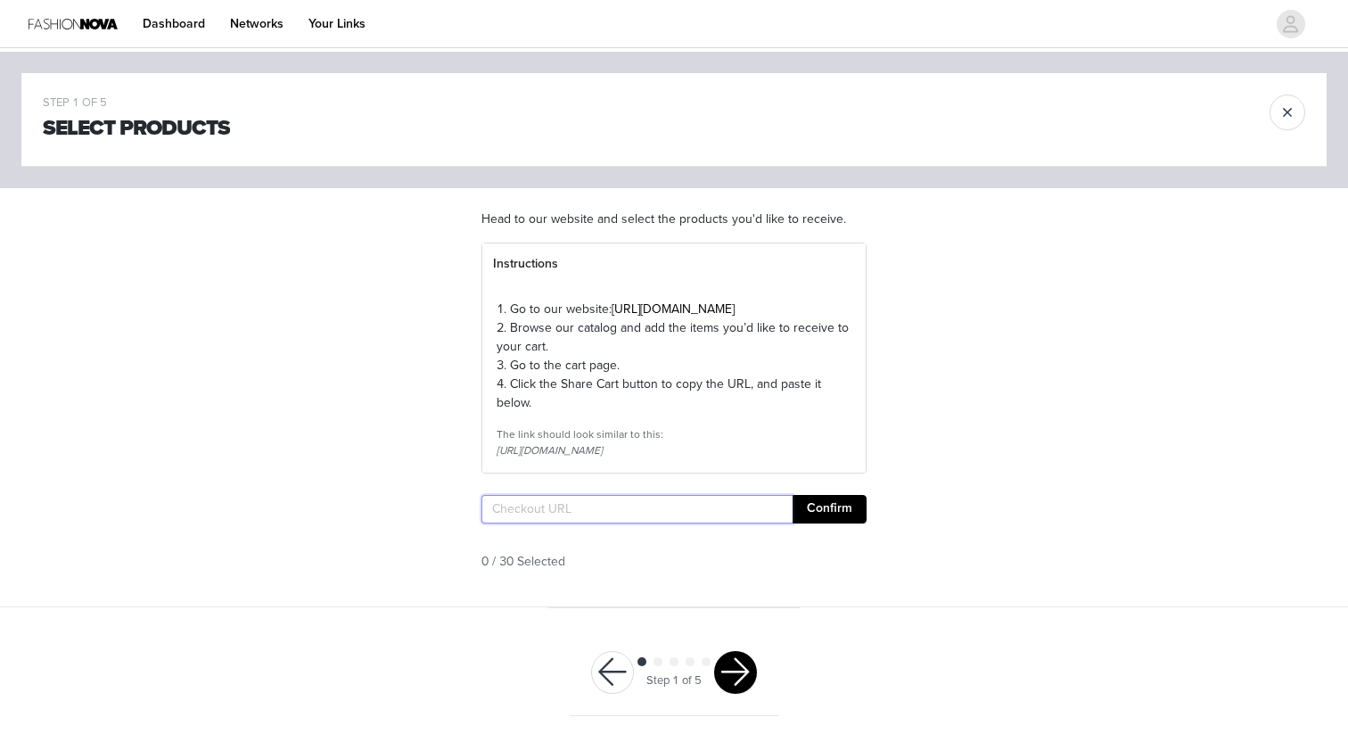
click at [676, 523] on input "text" at bounding box center [637, 509] width 311 height 29
paste input "[URL][DOMAIN_NAME]"
type input "[URL][DOMAIN_NAME]"
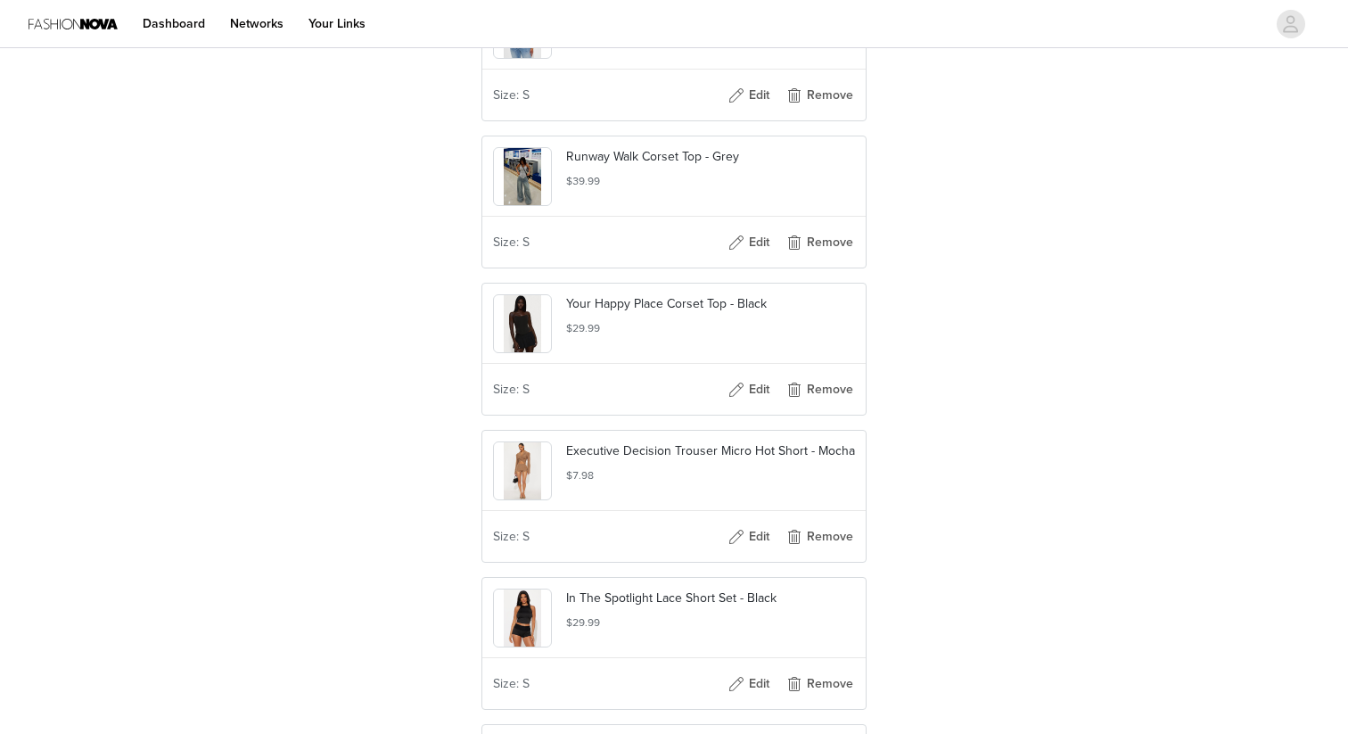
scroll to position [2274, 0]
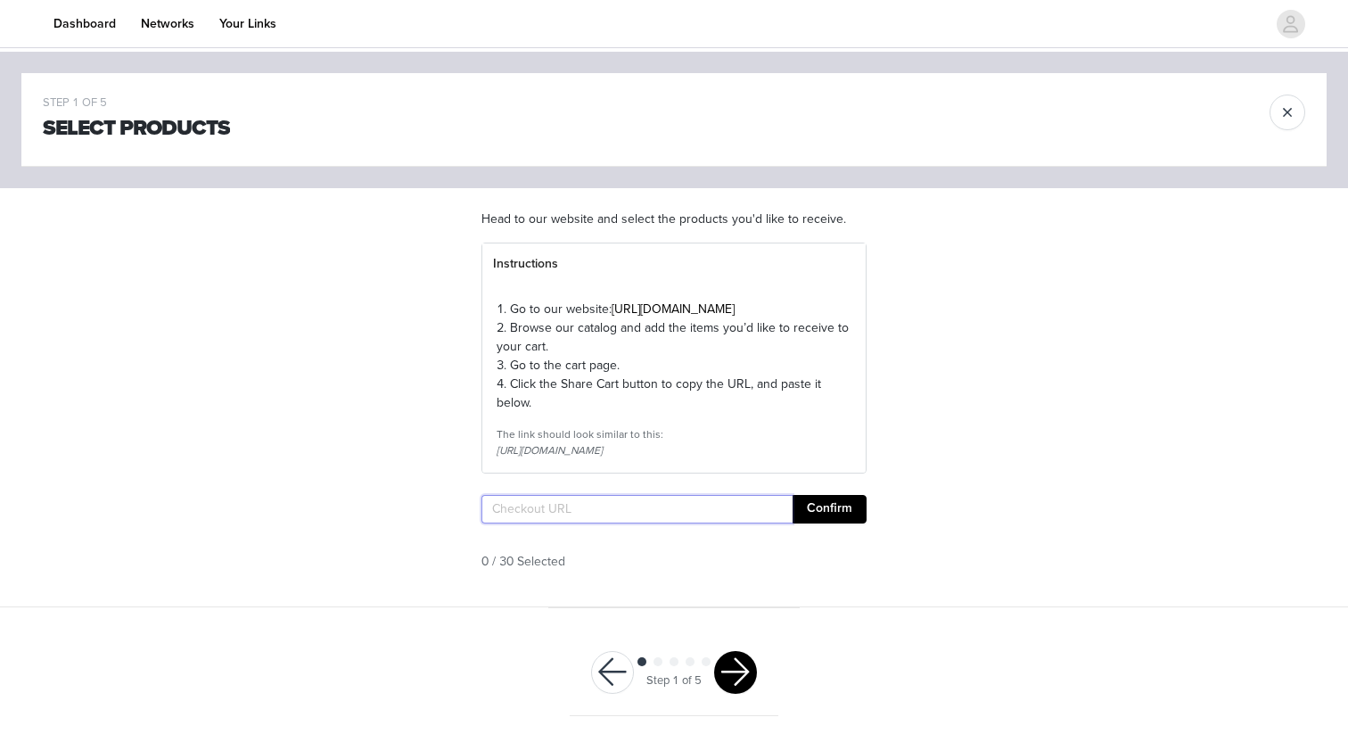
click at [676, 523] on input "text" at bounding box center [637, 509] width 311 height 29
paste input "[URL][DOMAIN_NAME]"
type input "[URL][DOMAIN_NAME]"
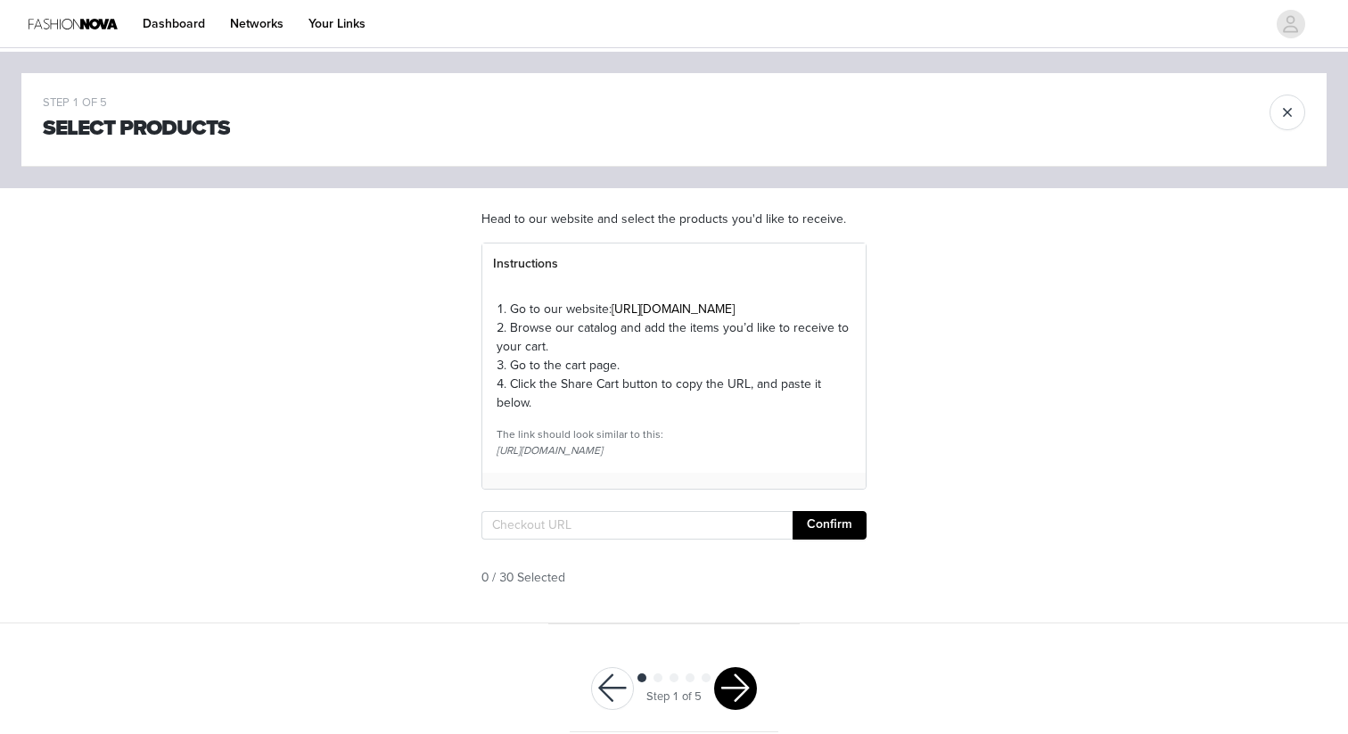
scroll to position [1, 0]
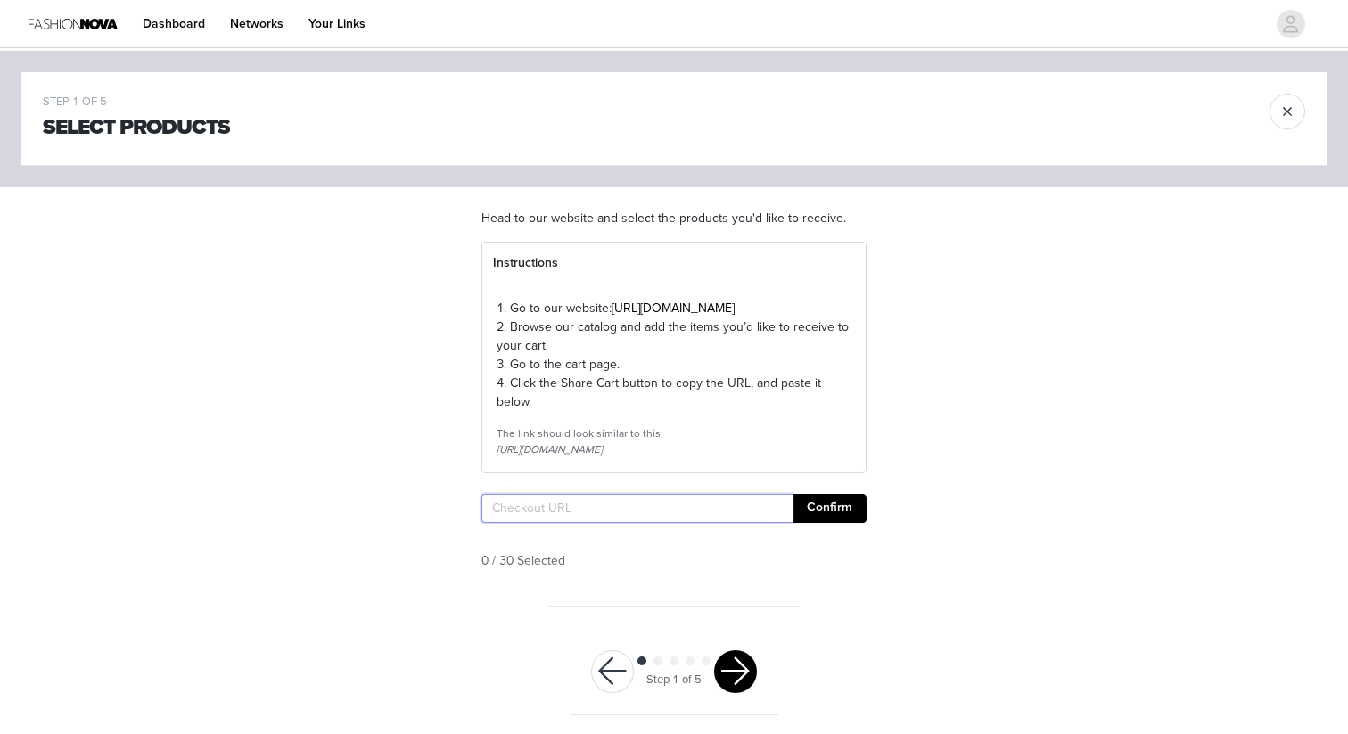
click at [664, 523] on input "text" at bounding box center [637, 508] width 311 height 29
paste input "[URL][DOMAIN_NAME]"
type input "[URL][DOMAIN_NAME]"
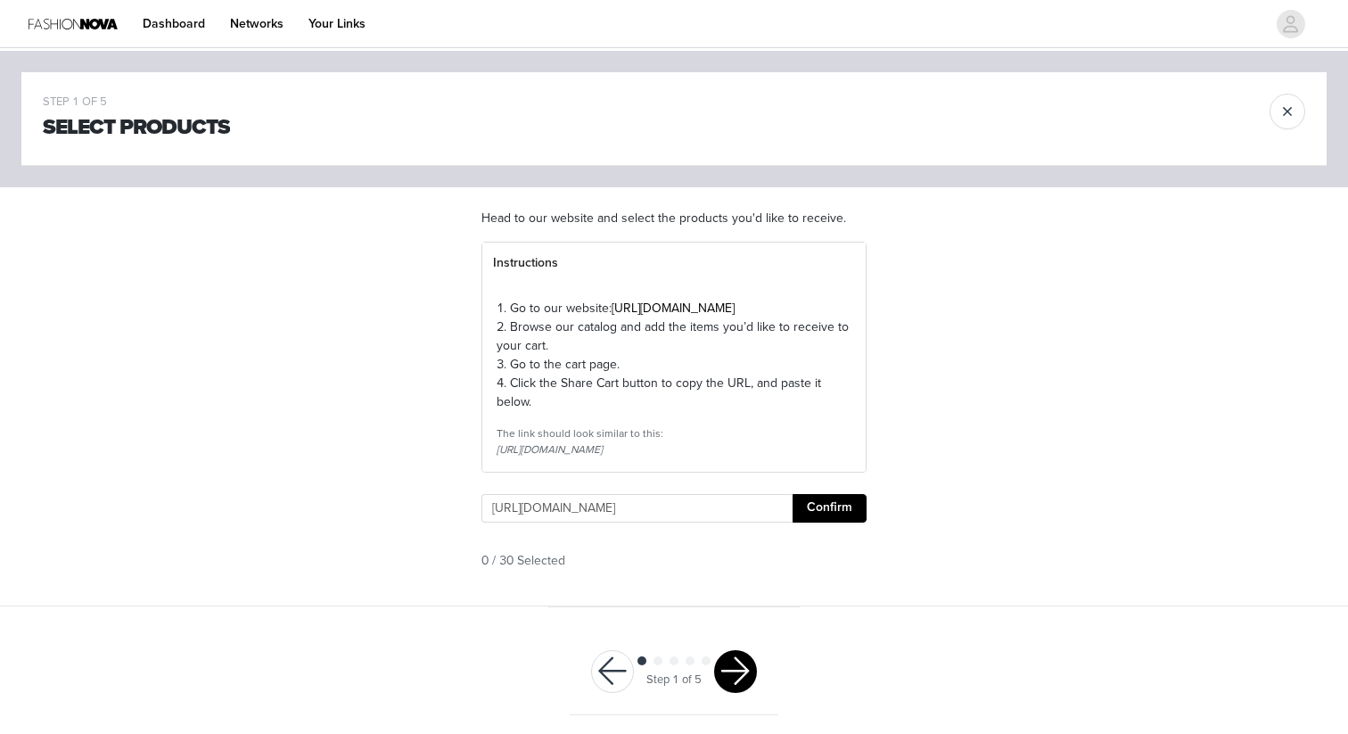
click at [842, 523] on button "Confirm" at bounding box center [830, 508] width 74 height 29
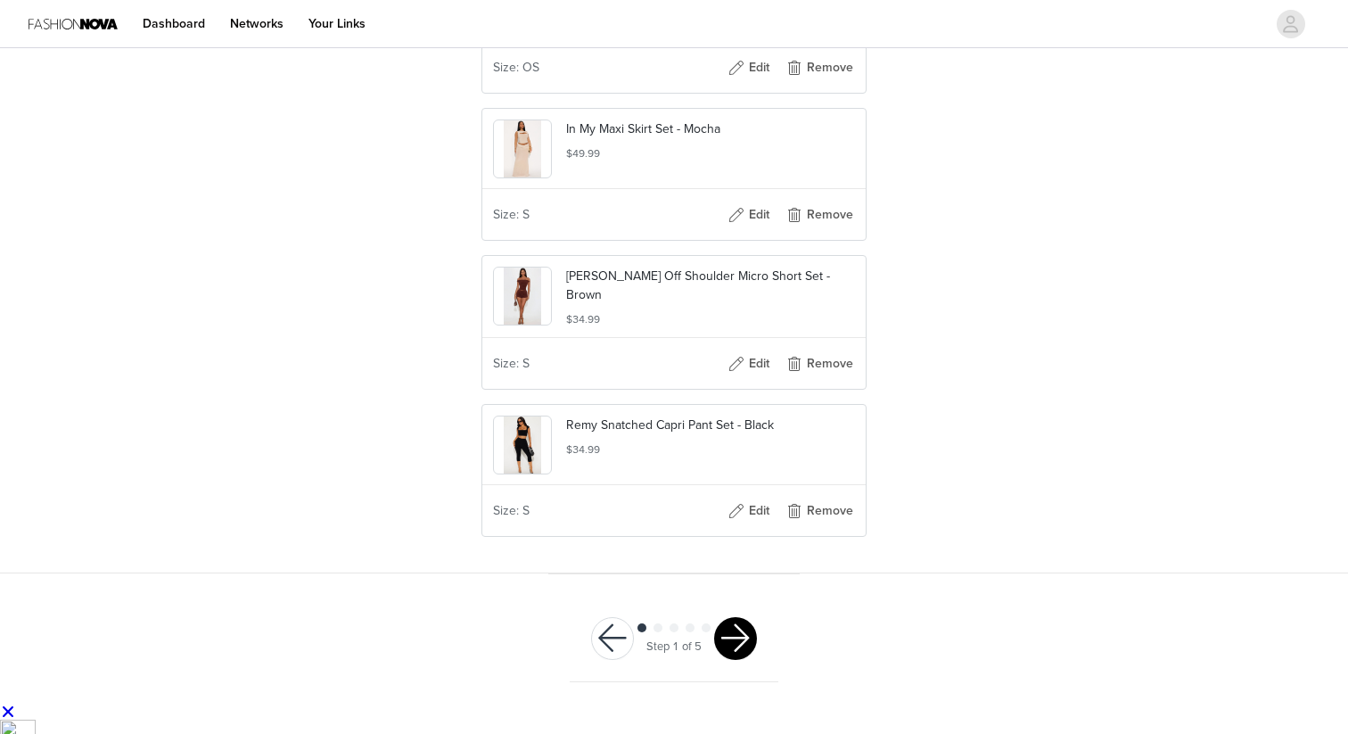
click at [738, 659] on button "button" at bounding box center [735, 638] width 43 height 43
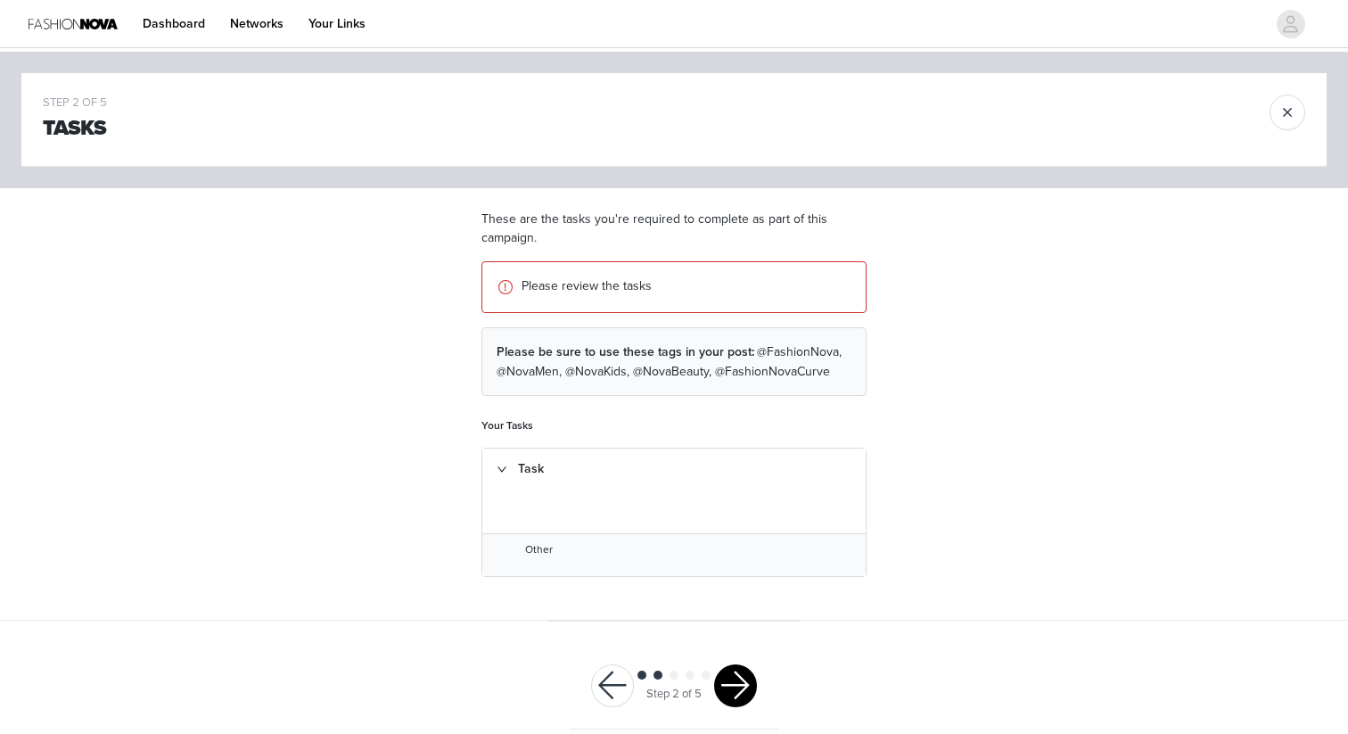
scroll to position [14, 0]
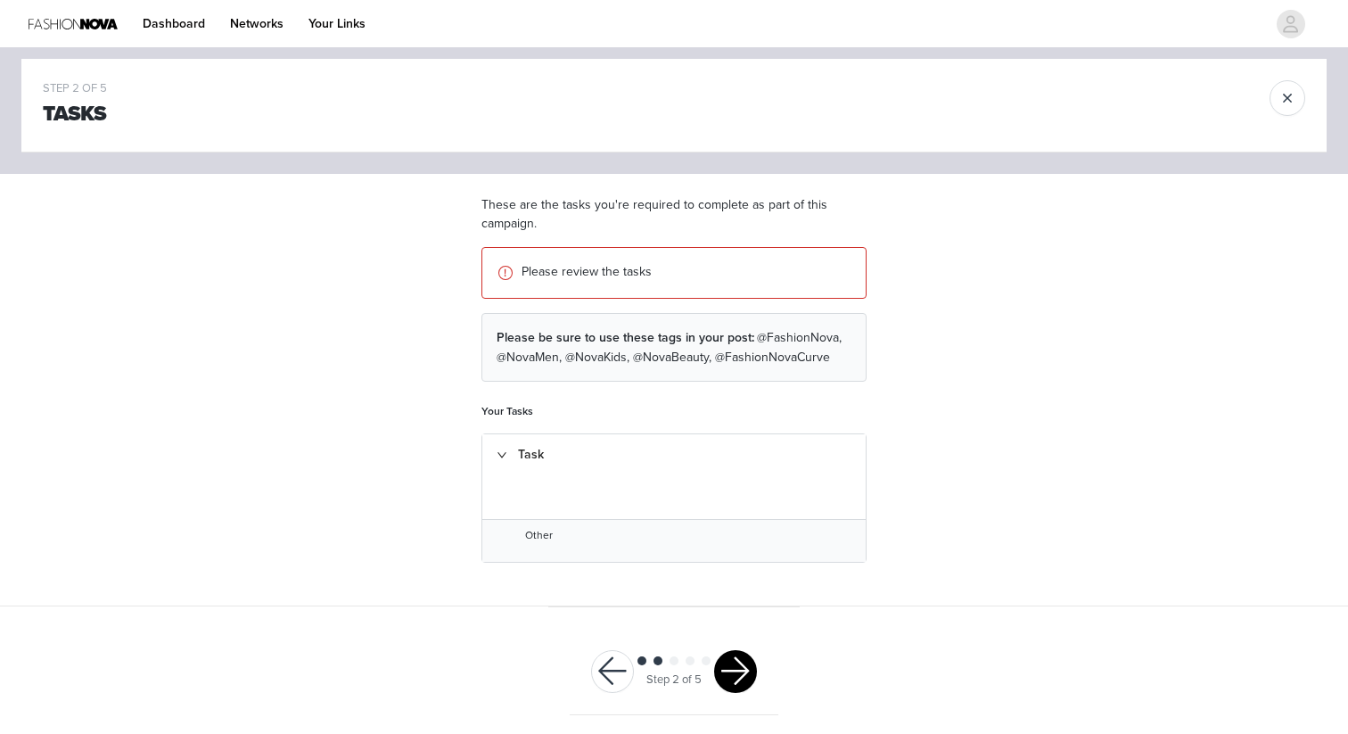
click at [732, 670] on button "button" at bounding box center [735, 671] width 43 height 43
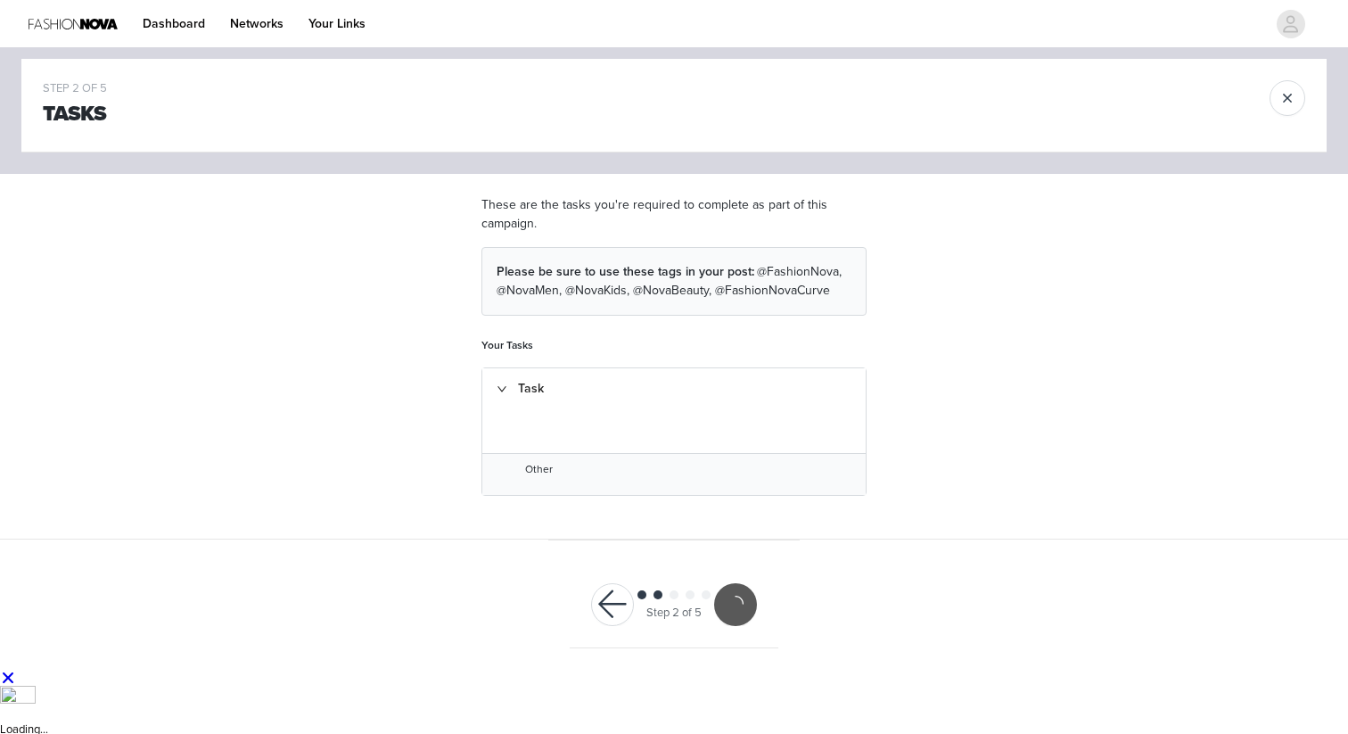
scroll to position [0, 0]
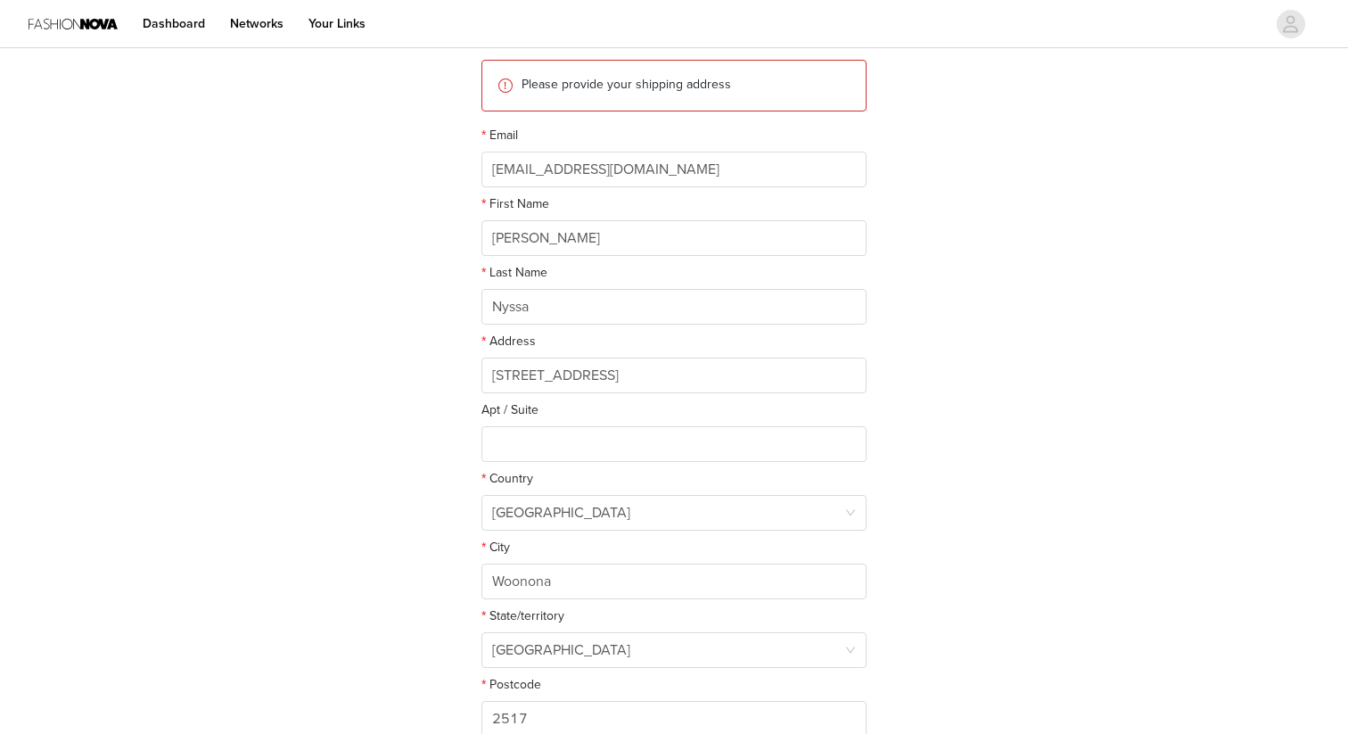
scroll to position [260, 0]
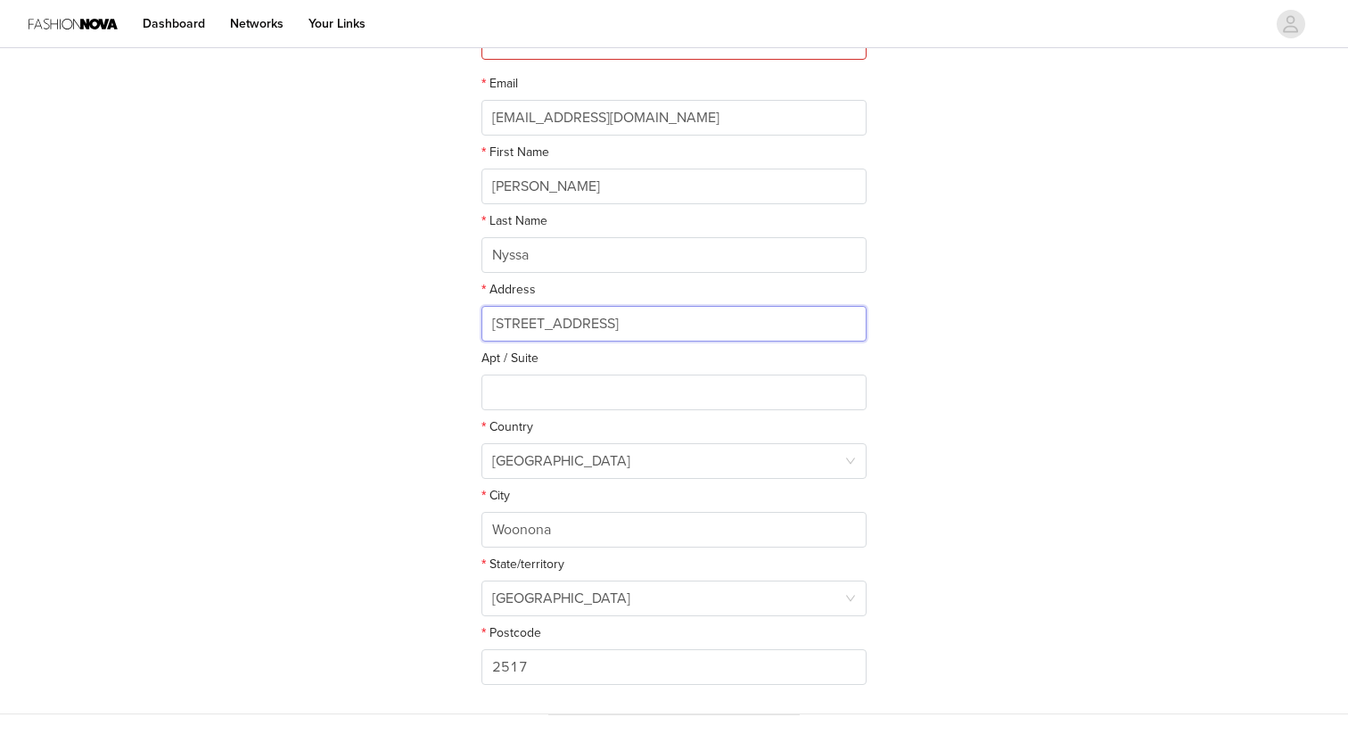
drag, startPoint x: 647, startPoint y: 326, endPoint x: 349, endPoint y: 319, distance: 297.9
click at [349, 319] on div "STEP 3 OF 5 Shipping Information This is where we will send your products. Plea…" at bounding box center [674, 252] width 1348 height 923
paste input "The LINE Hotel LA, 3515 Wilshire Boulevard, Los Angeles, CA 90010, United States"
type input "The LINE Hotel LA, 3515 Wilshire Boulevard, Los Angeles, CA 90010, United States"
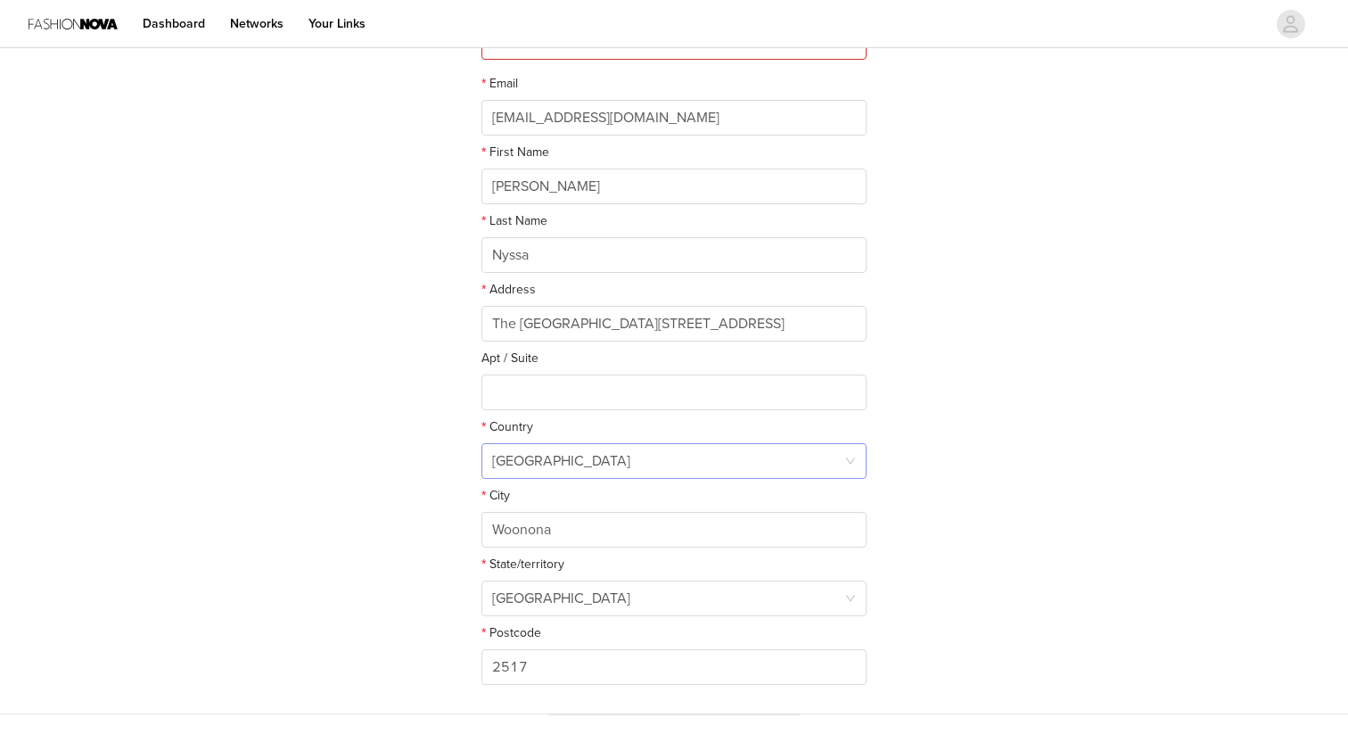
scroll to position [0, 0]
click at [606, 450] on div "Australia" at bounding box center [668, 461] width 352 height 34
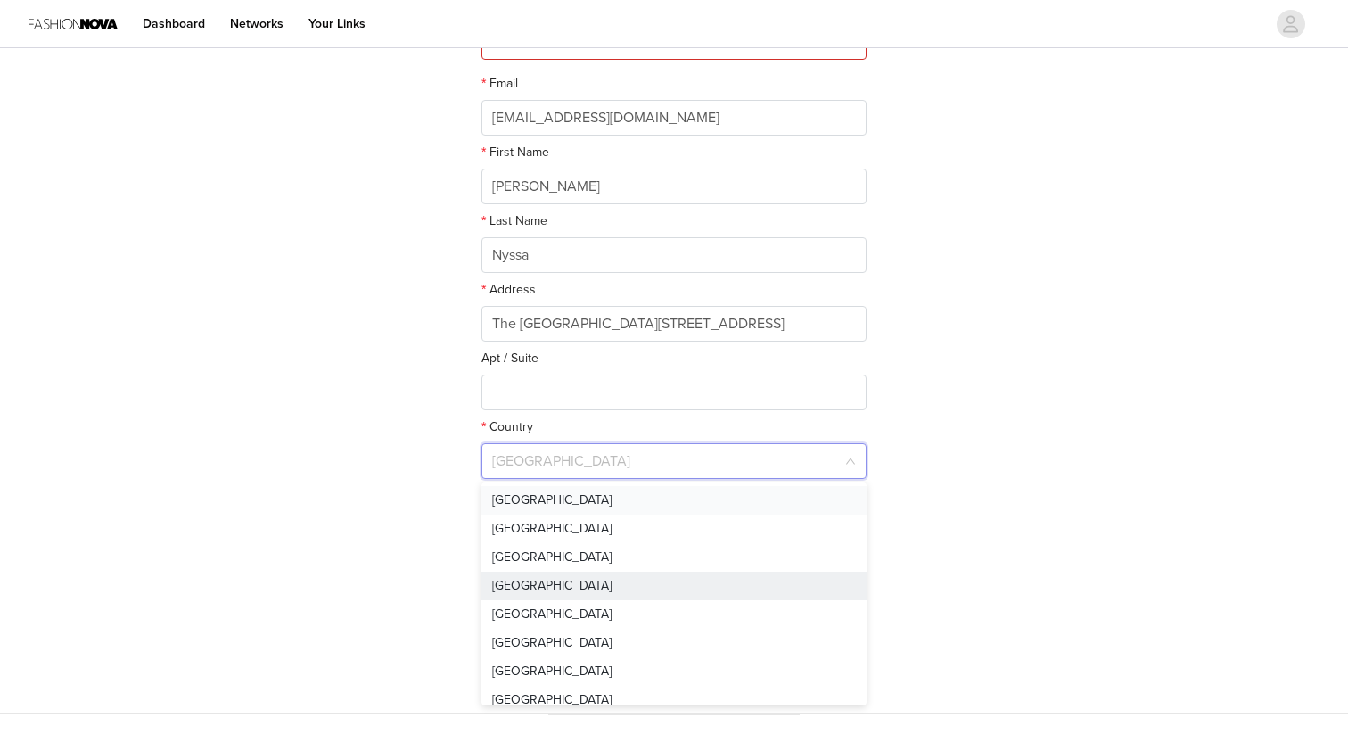
click at [590, 495] on li "United States" at bounding box center [674, 500] width 385 height 29
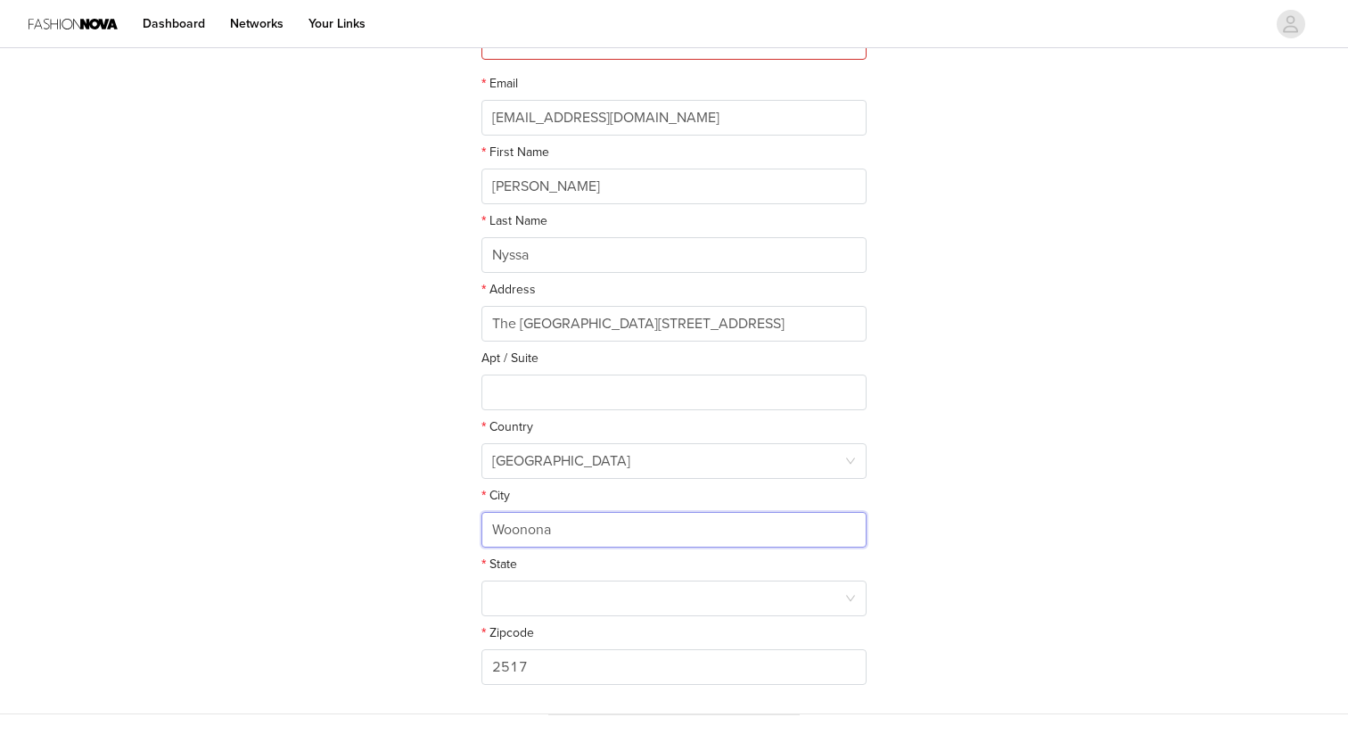
drag, startPoint x: 586, startPoint y: 529, endPoint x: 357, endPoint y: 533, distance: 229.2
click at [357, 533] on div "STEP 3 OF 5 Shipping Information This is where we will send your products. Plea…" at bounding box center [674, 252] width 1348 height 923
type input "California"
click at [501, 604] on div at bounding box center [668, 598] width 352 height 34
type input "l"
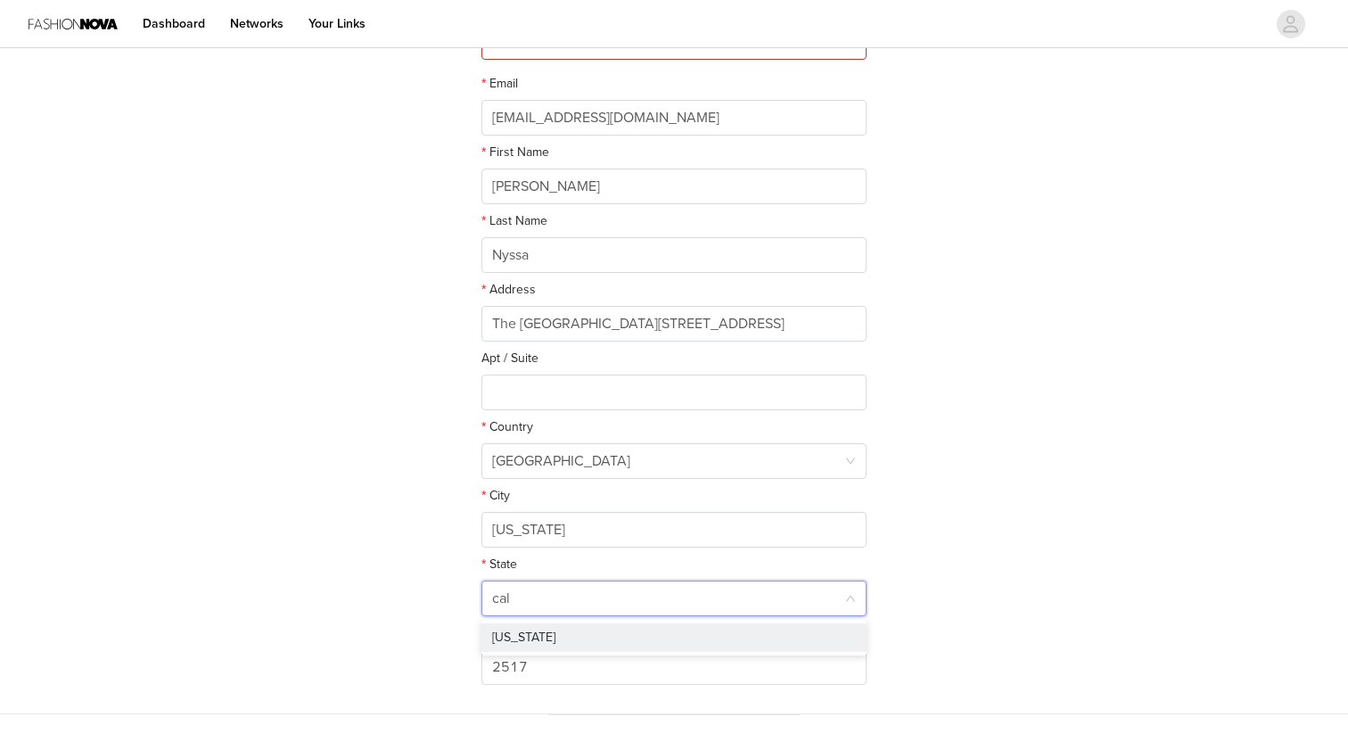
type input "cali"
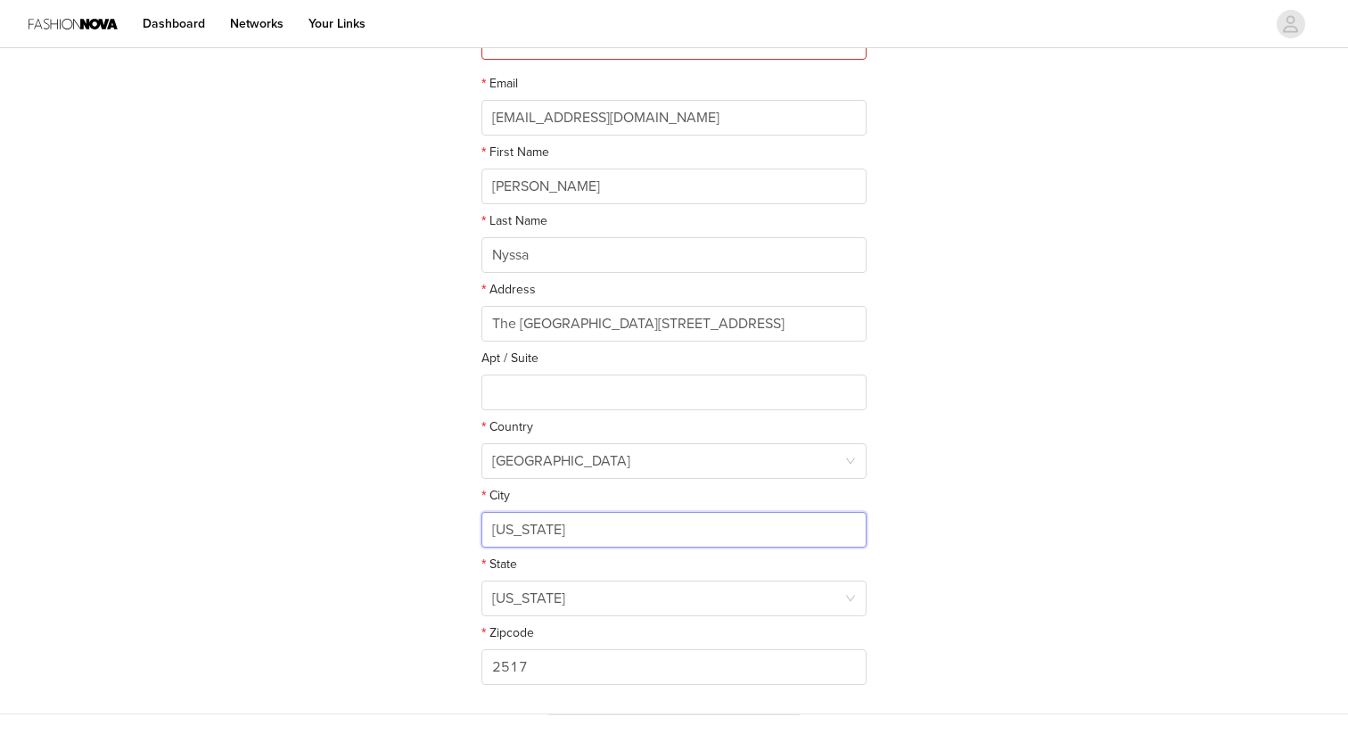
drag, startPoint x: 566, startPoint y: 534, endPoint x: 369, endPoint y: 524, distance: 197.3
click at [369, 524] on div "STEP 3 OF 5 Shipping Information This is where we will send your products. Plea…" at bounding box center [674, 252] width 1348 height 923
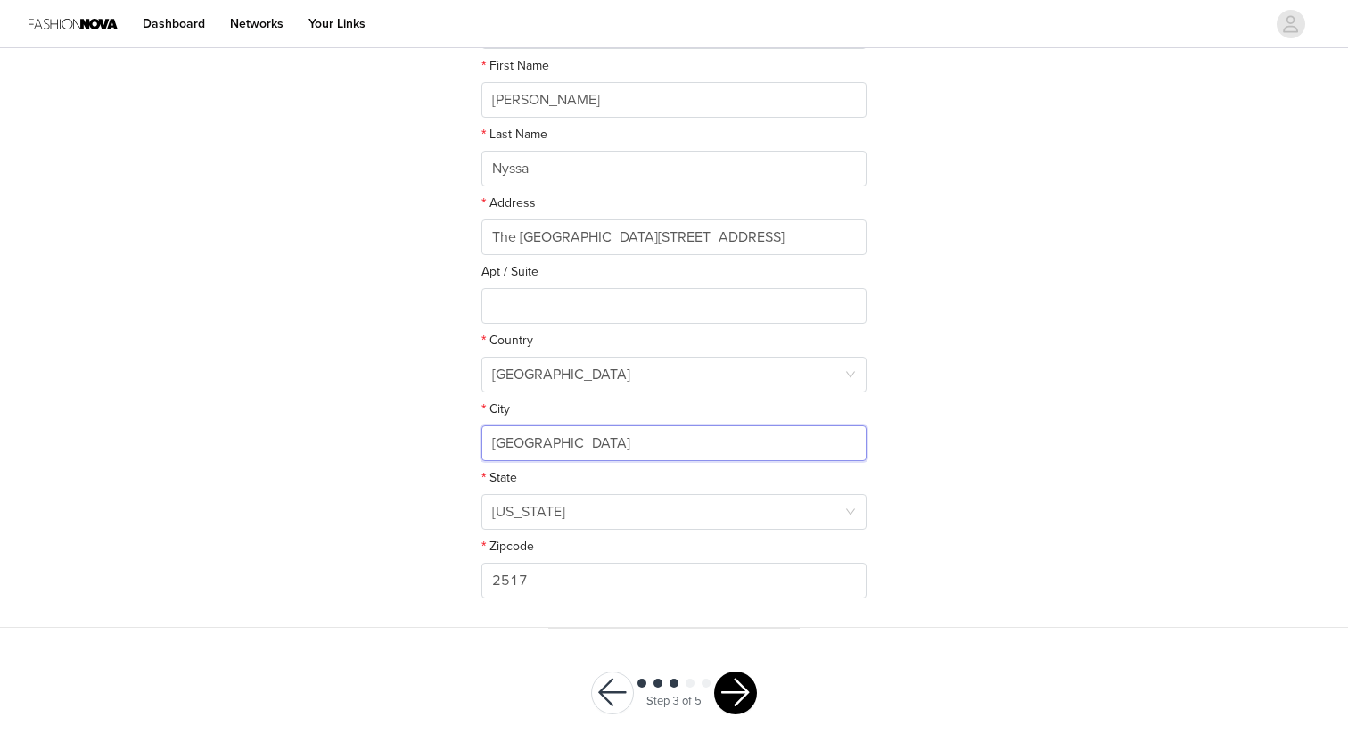
scroll to position [370, 0]
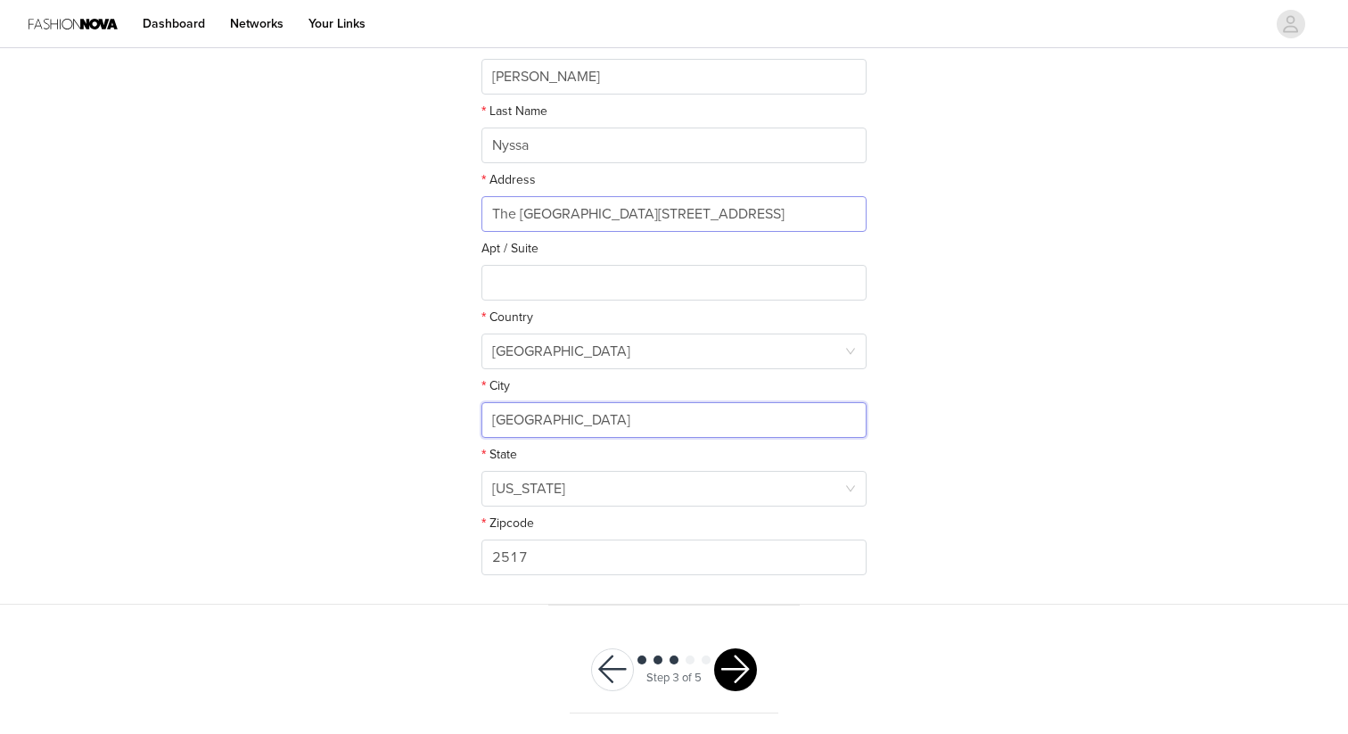
type input "Los Angeles"
drag, startPoint x: 772, startPoint y: 210, endPoint x: 695, endPoint y: 217, distance: 77.9
click at [695, 217] on input "The LINE Hotel LA, 3515 Wilshire Boulevard, Los Angeles, CA 90010, United States" at bounding box center [674, 214] width 385 height 36
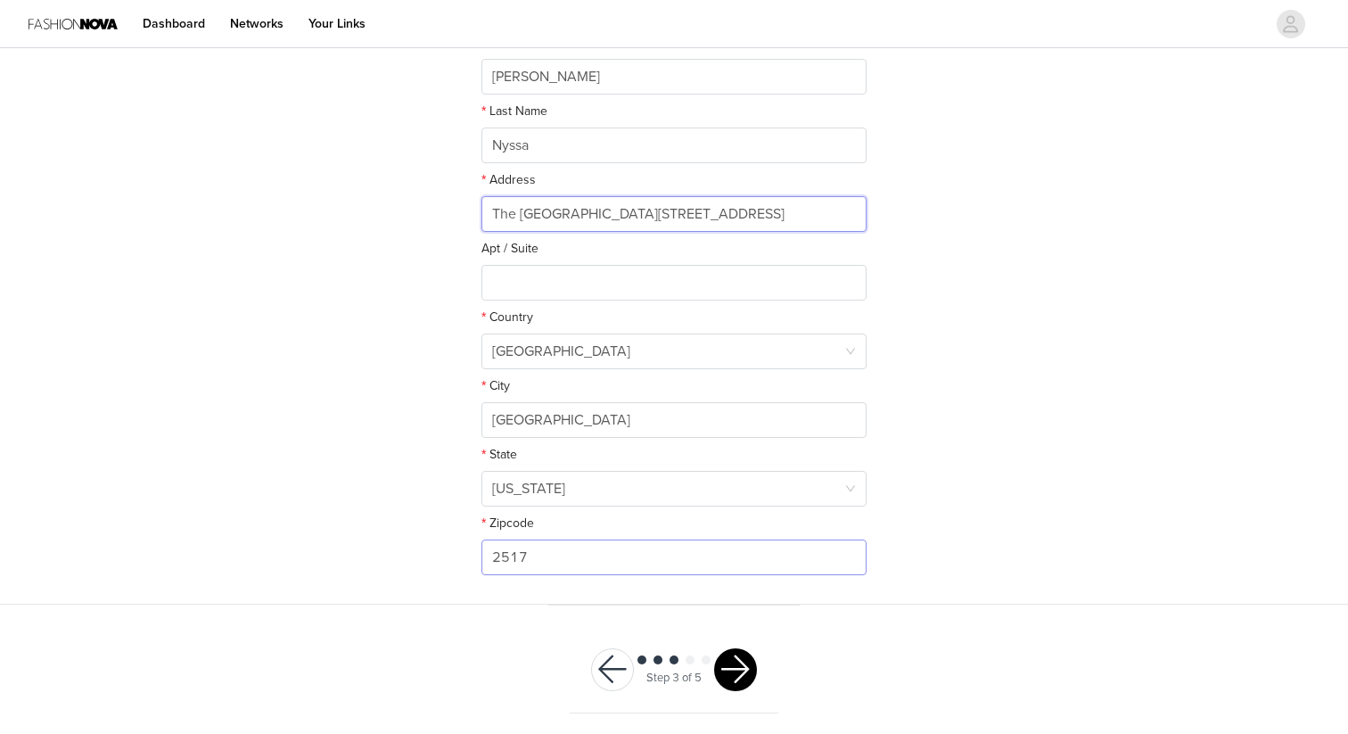
type input "The LINE Hotel LA, 3515 Wilshire Boulevard, CA 90010, United States"
drag, startPoint x: 564, startPoint y: 556, endPoint x: 372, endPoint y: 542, distance: 192.3
click at [372, 542] on div "STEP 3 OF 5 Shipping Information This is where we will send your products. Plea…" at bounding box center [674, 143] width 1348 height 923
type input "90010"
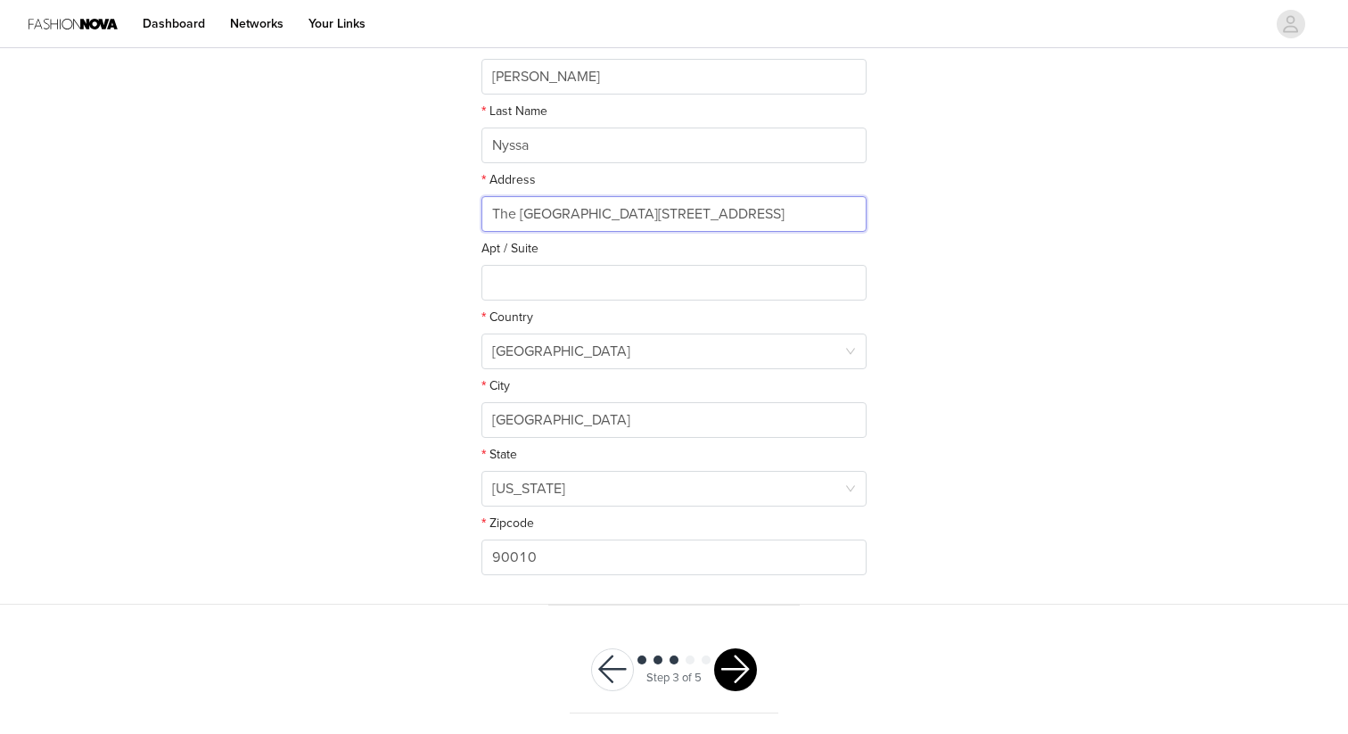
drag, startPoint x: 771, startPoint y: 214, endPoint x: 842, endPoint y: 219, distance: 70.7
click at [842, 219] on input "The LINE Hotel LA, 3515 Wilshire Boulevard, CA 90010, United States" at bounding box center [674, 214] width 385 height 36
drag, startPoint x: 774, startPoint y: 214, endPoint x: 865, endPoint y: 235, distance: 93.4
click at [865, 235] on div "Address The LINE Hotel LA, 3515 Wilshire Boulevard, United States" at bounding box center [674, 204] width 385 height 69
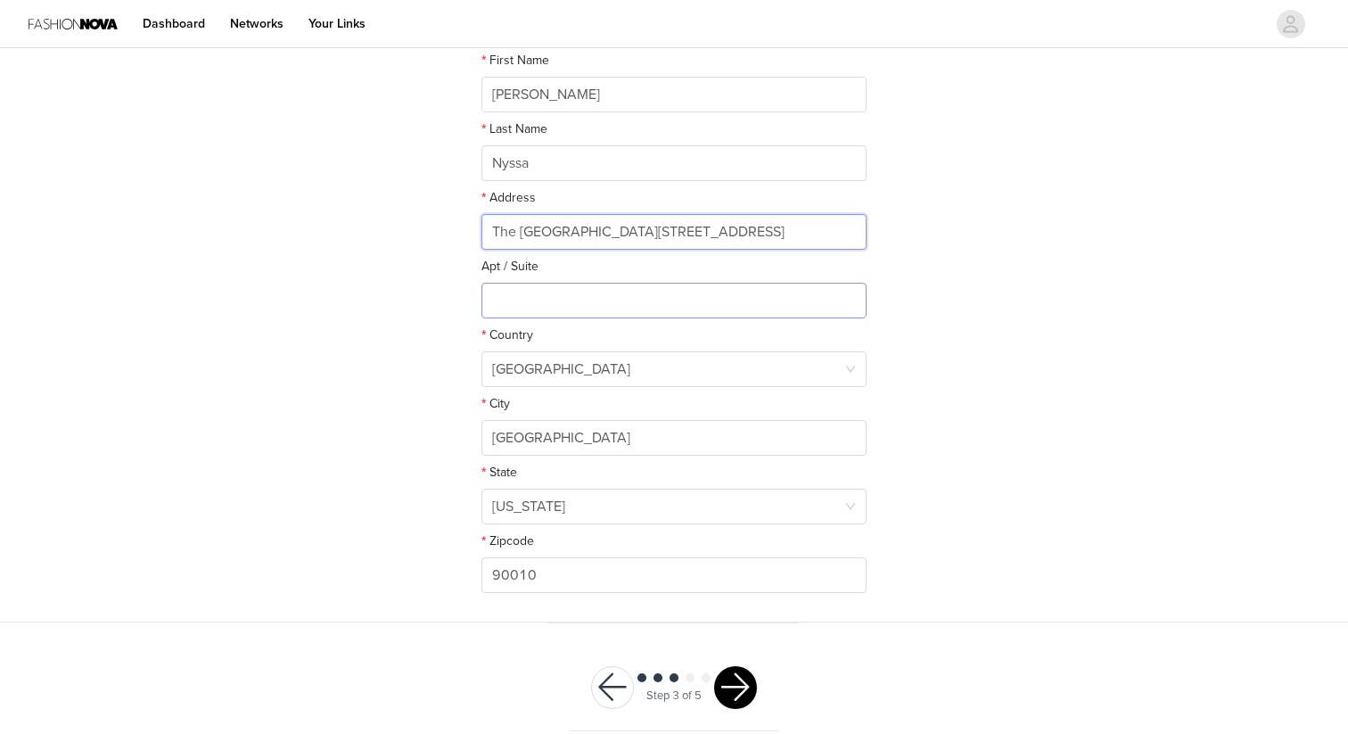
scroll to position [370, 0]
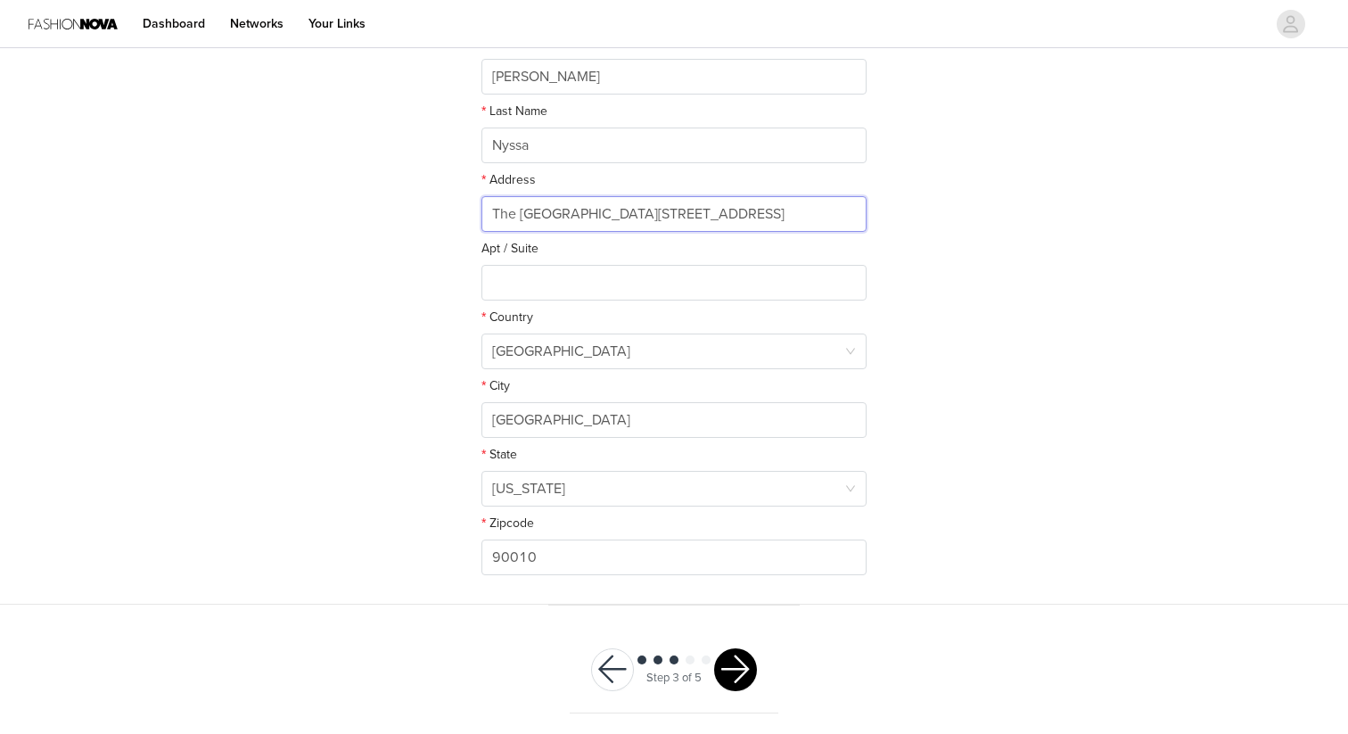
type input "The LINE Hotel LA, 3515 Wilshire Boulevard"
click at [735, 668] on button "button" at bounding box center [735, 669] width 43 height 43
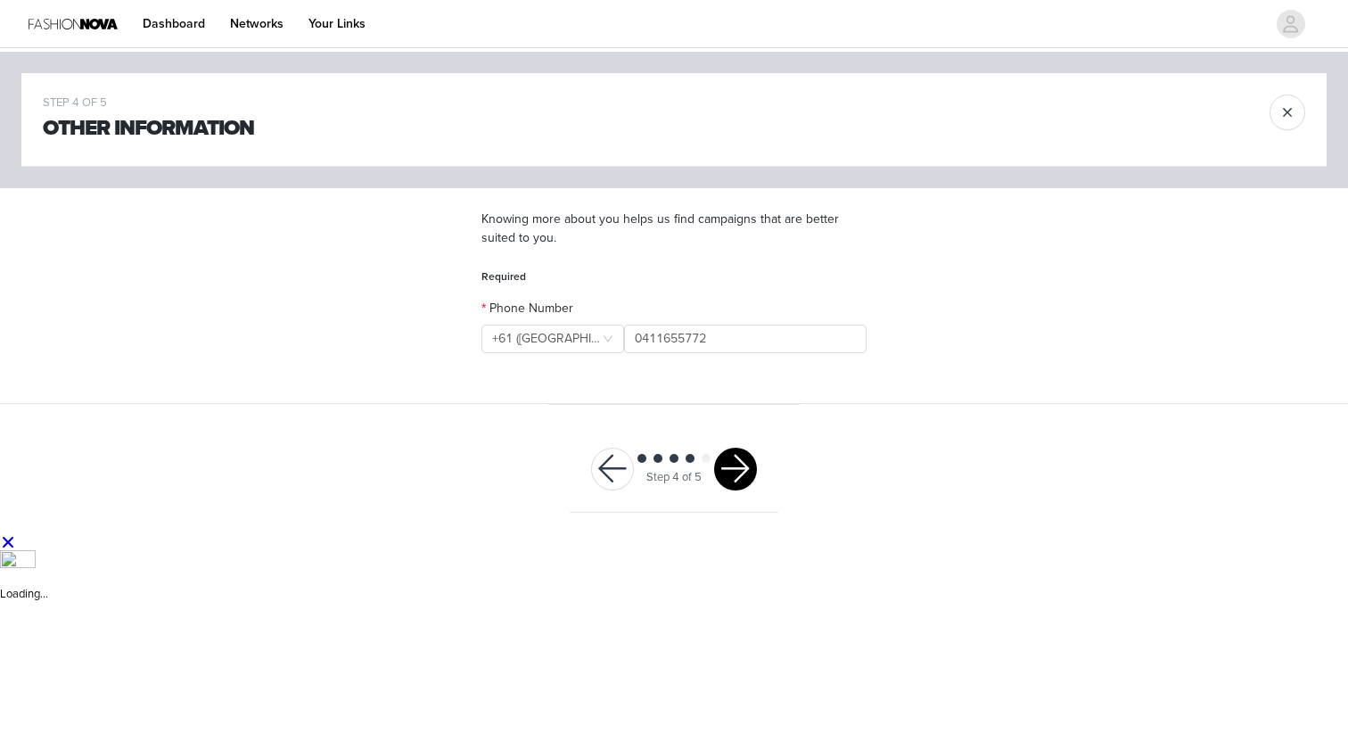
click at [737, 475] on button "button" at bounding box center [735, 469] width 43 height 43
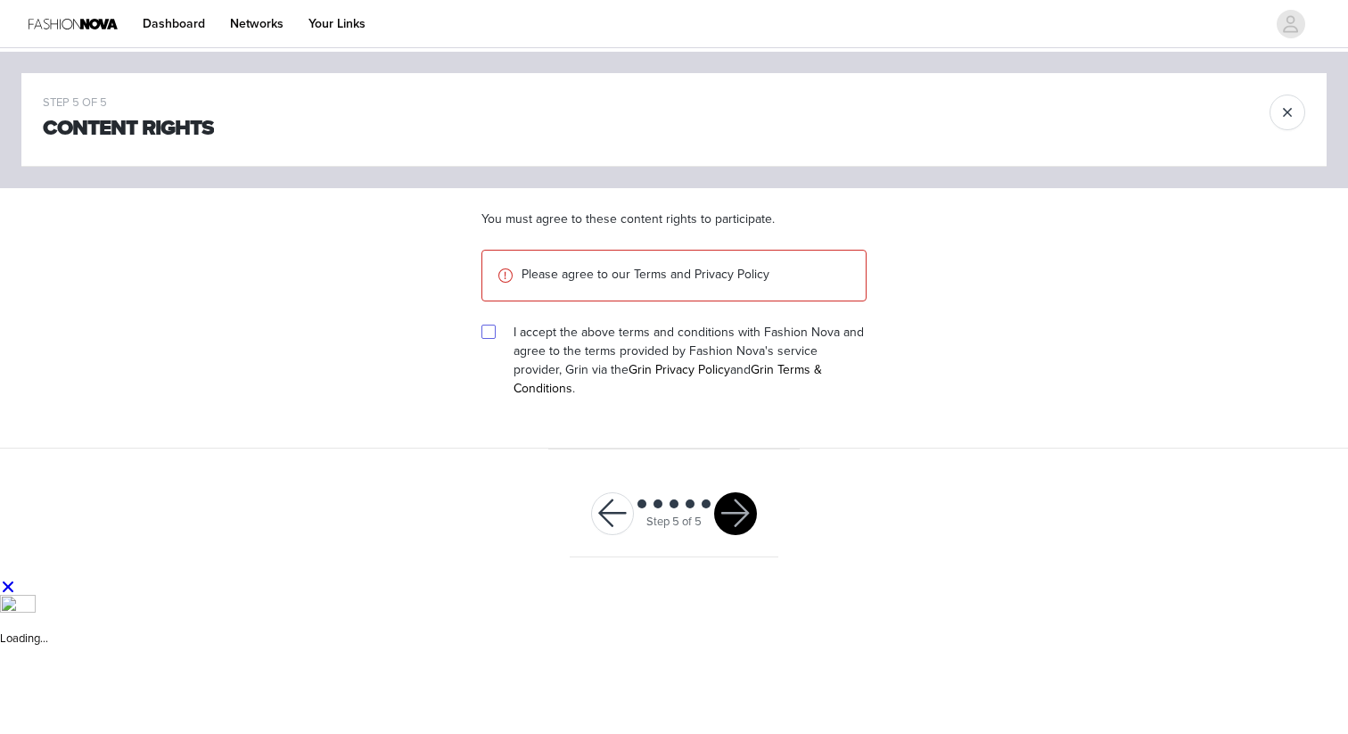
click at [484, 332] on input "checkbox" at bounding box center [488, 331] width 12 height 12
checkbox input "true"
click at [735, 492] on button "button" at bounding box center [735, 513] width 43 height 43
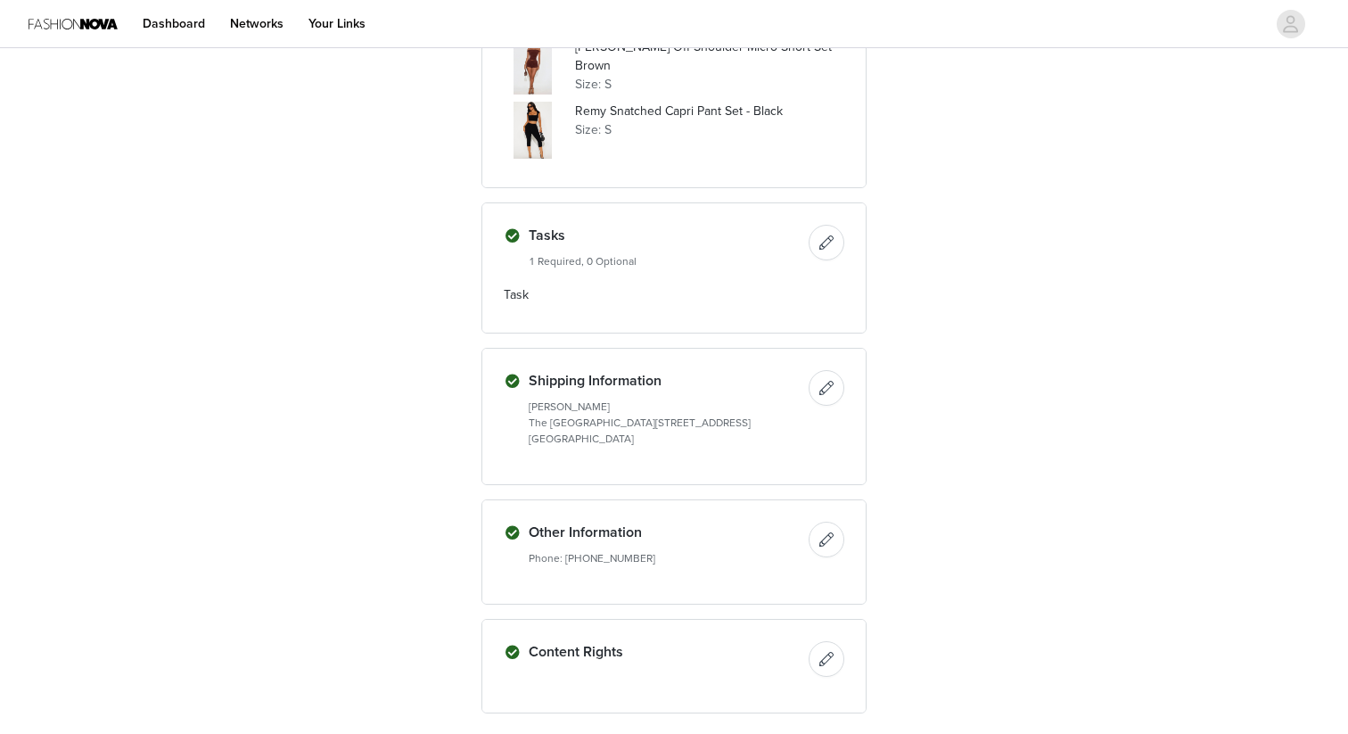
scroll to position [2072, 0]
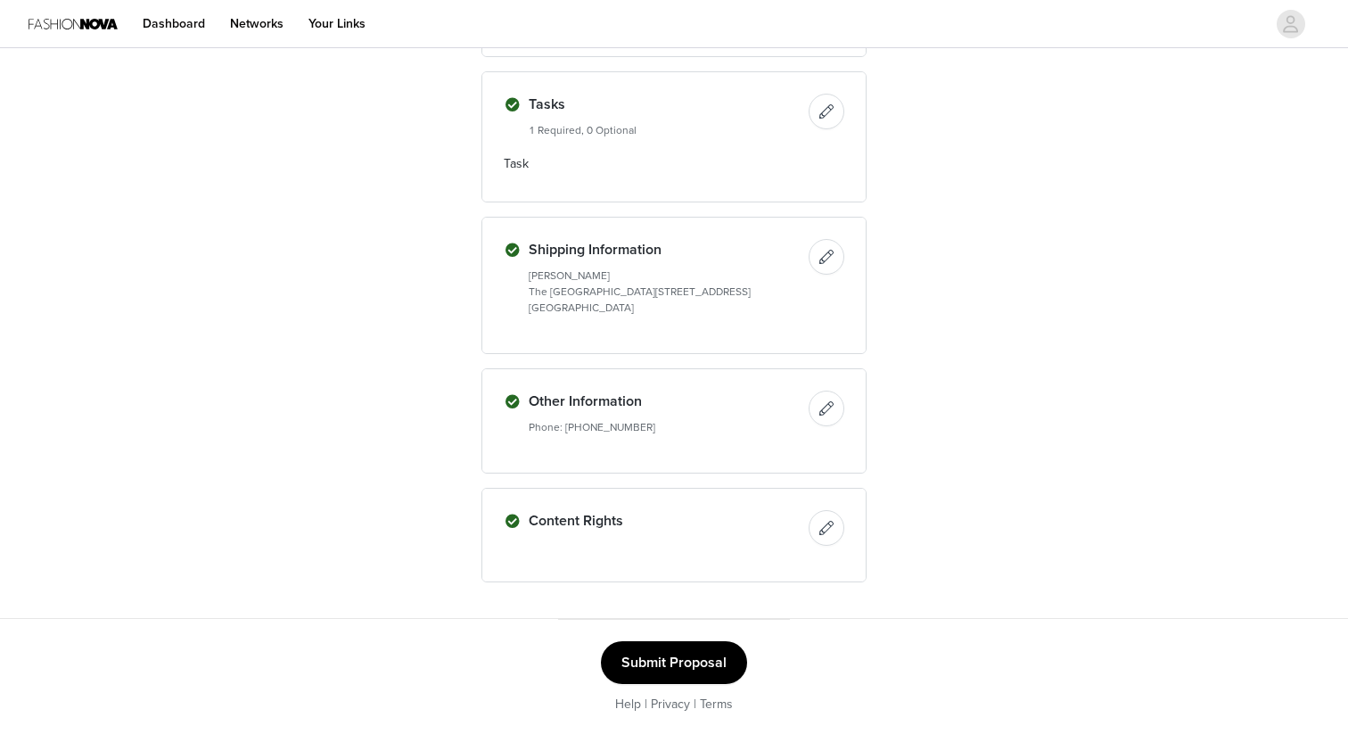
click at [691, 653] on button "Submit Proposal" at bounding box center [674, 662] width 146 height 43
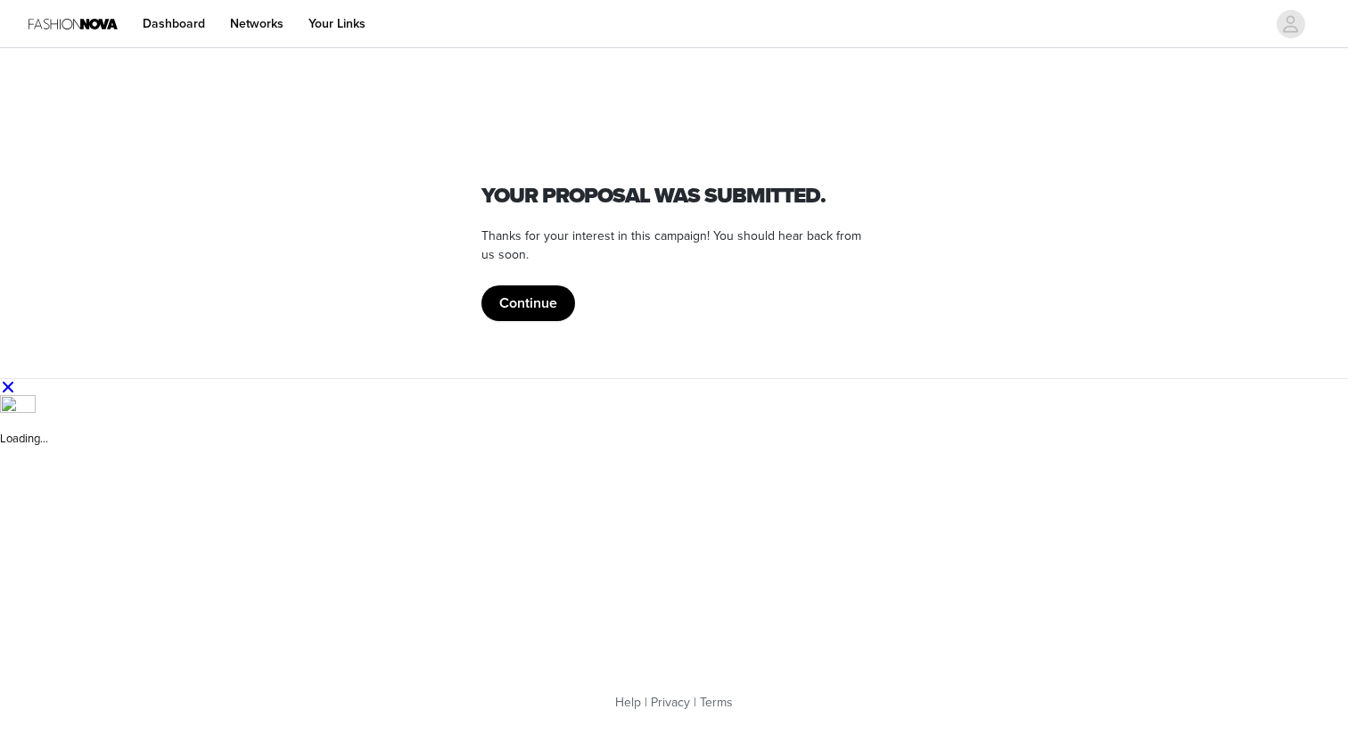
click at [533, 307] on button "Continue" at bounding box center [529, 303] width 94 height 36
